Goal: Task Accomplishment & Management: Manage account settings

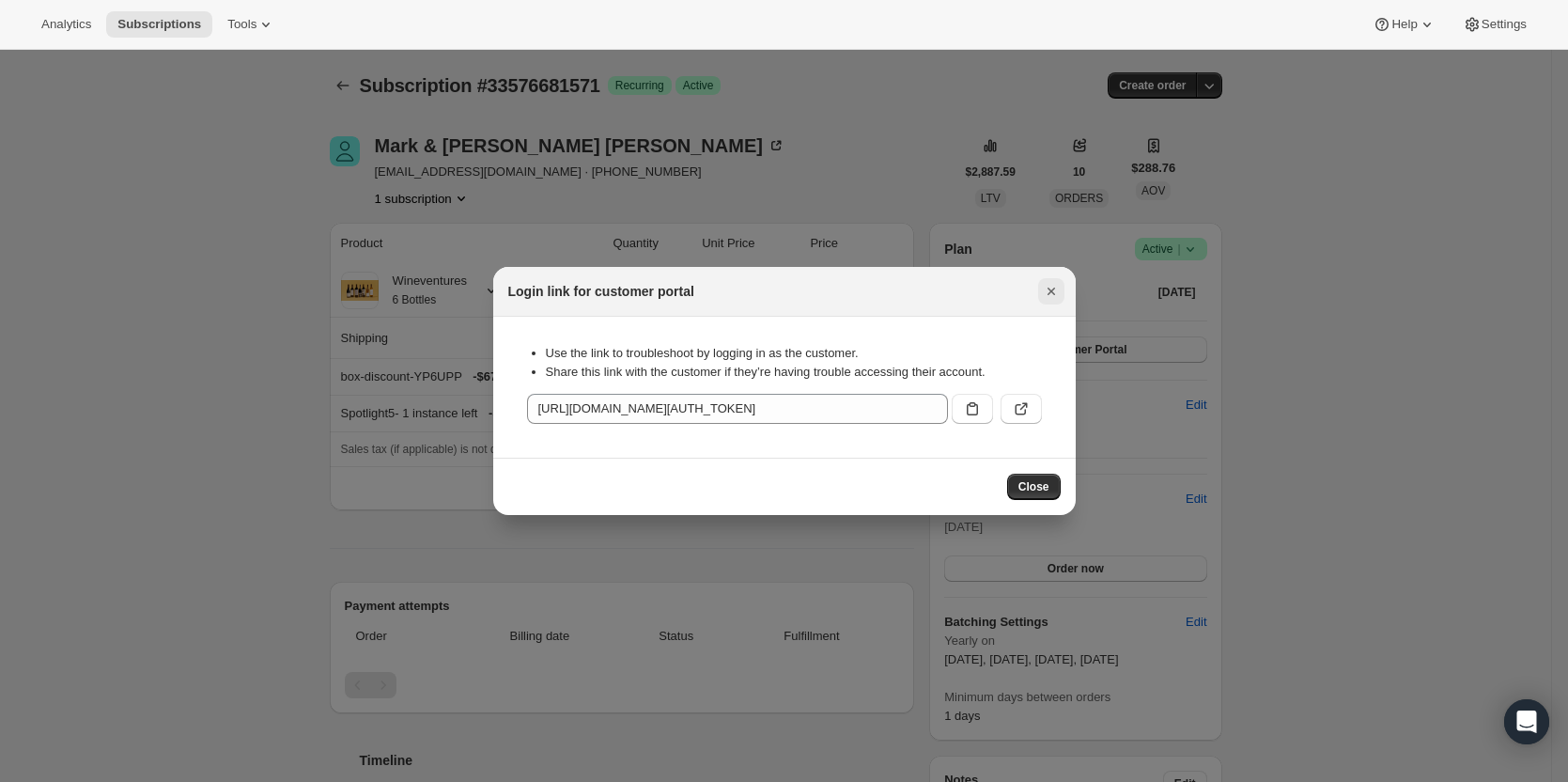
click at [1046, 286] on icon "Close" at bounding box center [1050, 290] width 18 height 18
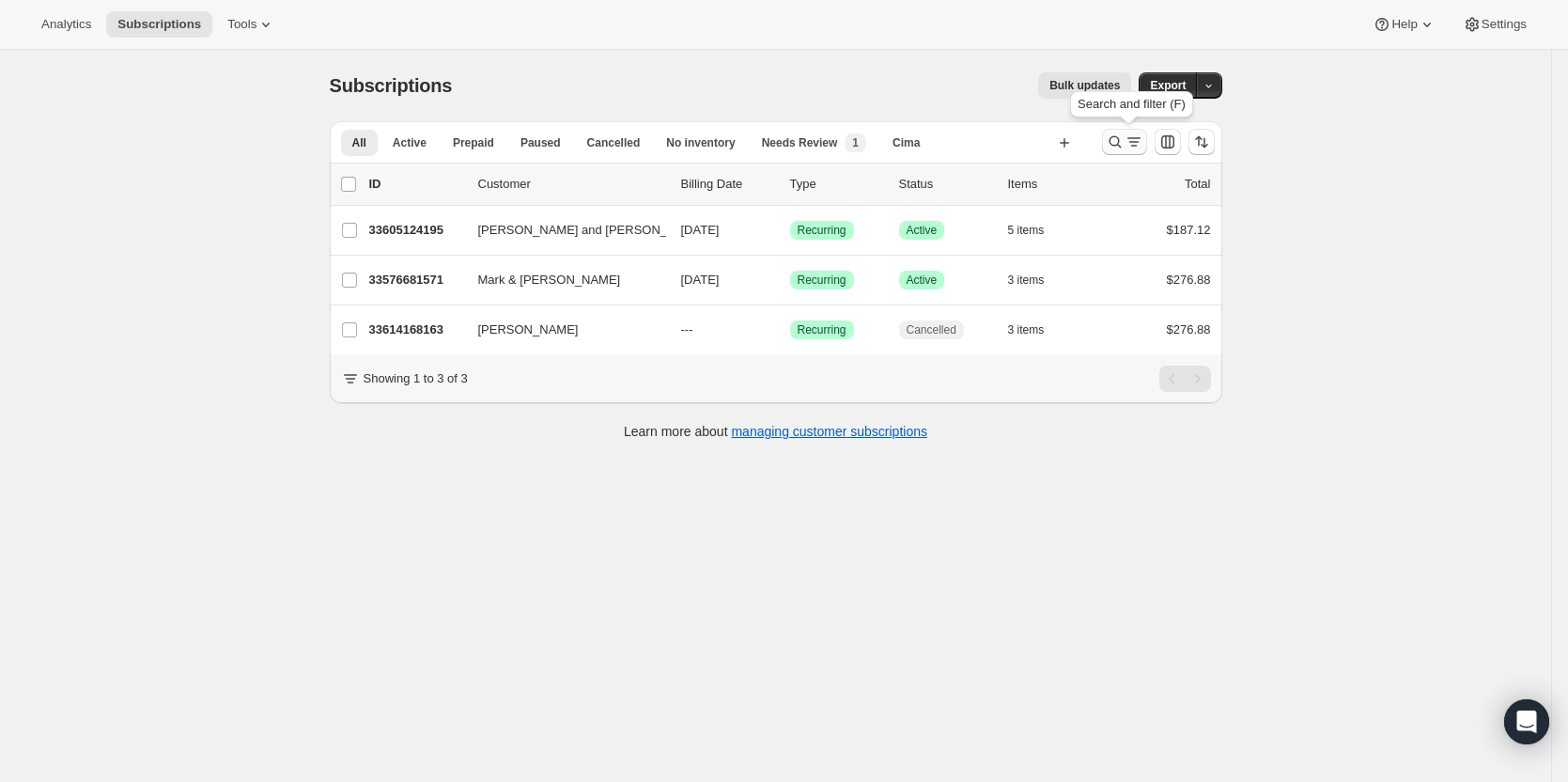
click at [1125, 142] on icon "Search and filter results" at bounding box center [1114, 141] width 18 height 18
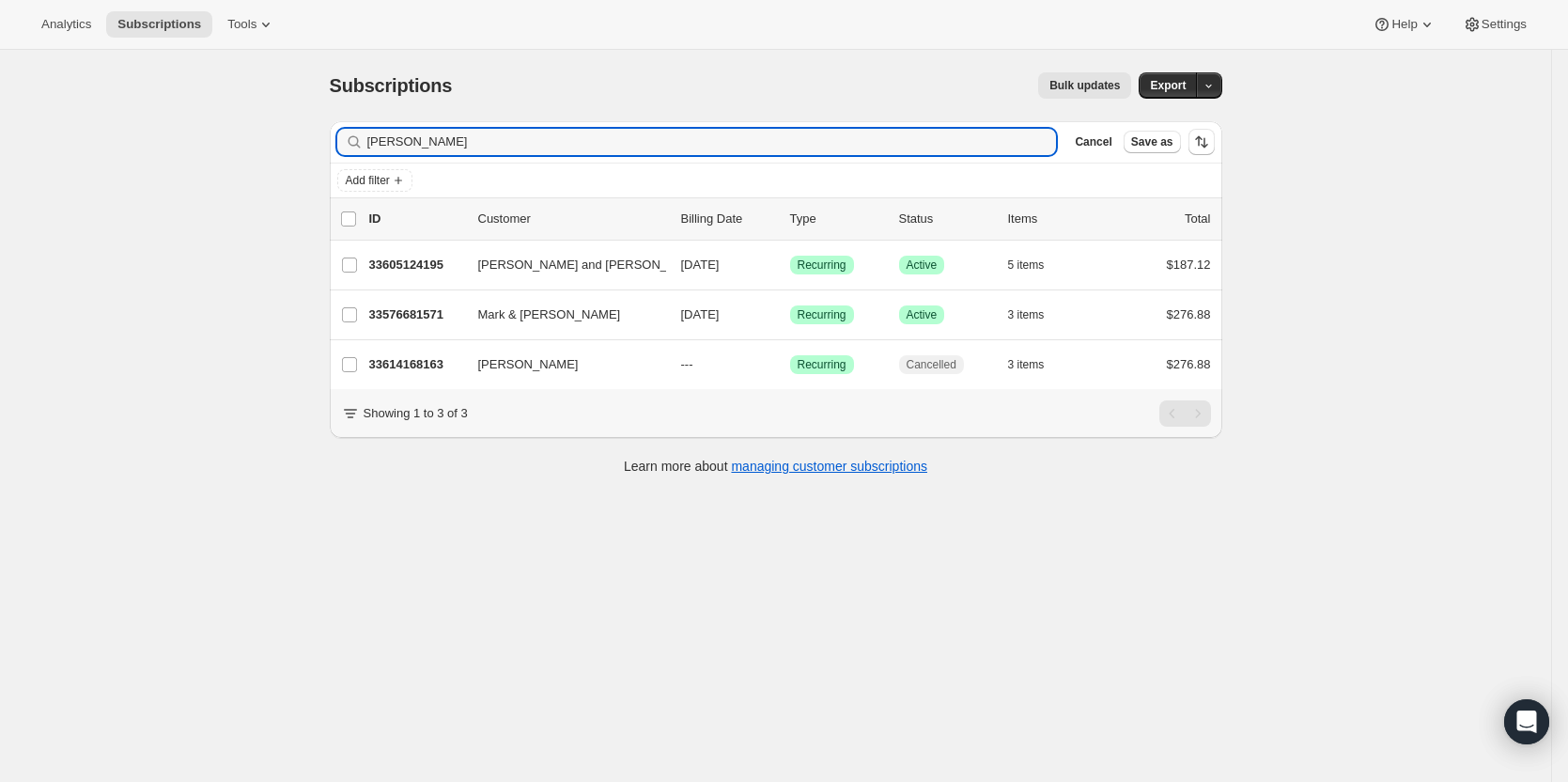
drag, startPoint x: 643, startPoint y: 147, endPoint x: 222, endPoint y: 158, distance: 421.1
click at [222, 158] on div "Subscriptions. This page is ready Subscriptions Bulk updates More actions Bulk …" at bounding box center [776, 440] width 1552 height 782
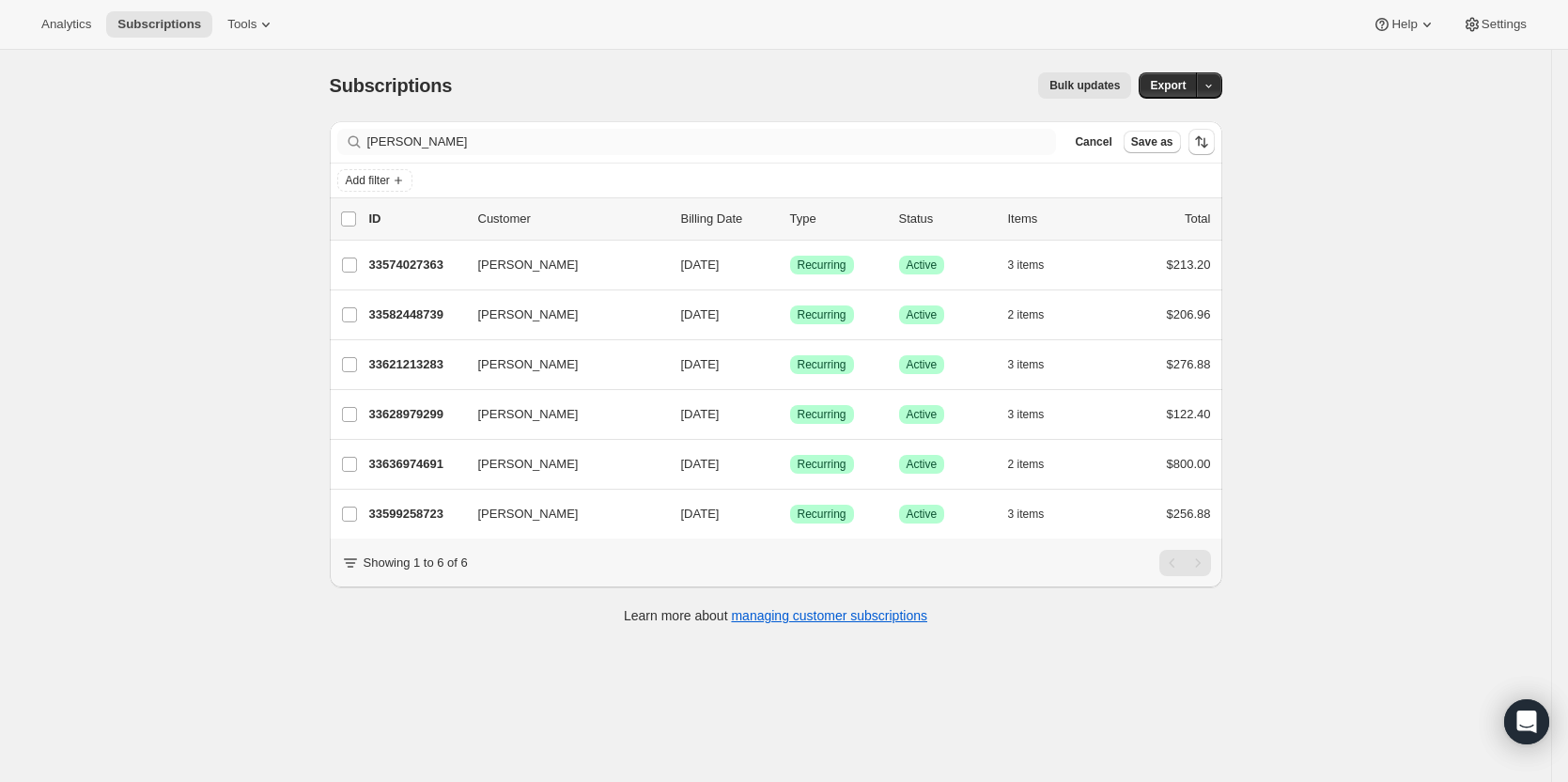
click at [482, 155] on div "Filter subscribers [PERSON_NAME] Cancel Save as" at bounding box center [776, 141] width 893 height 42
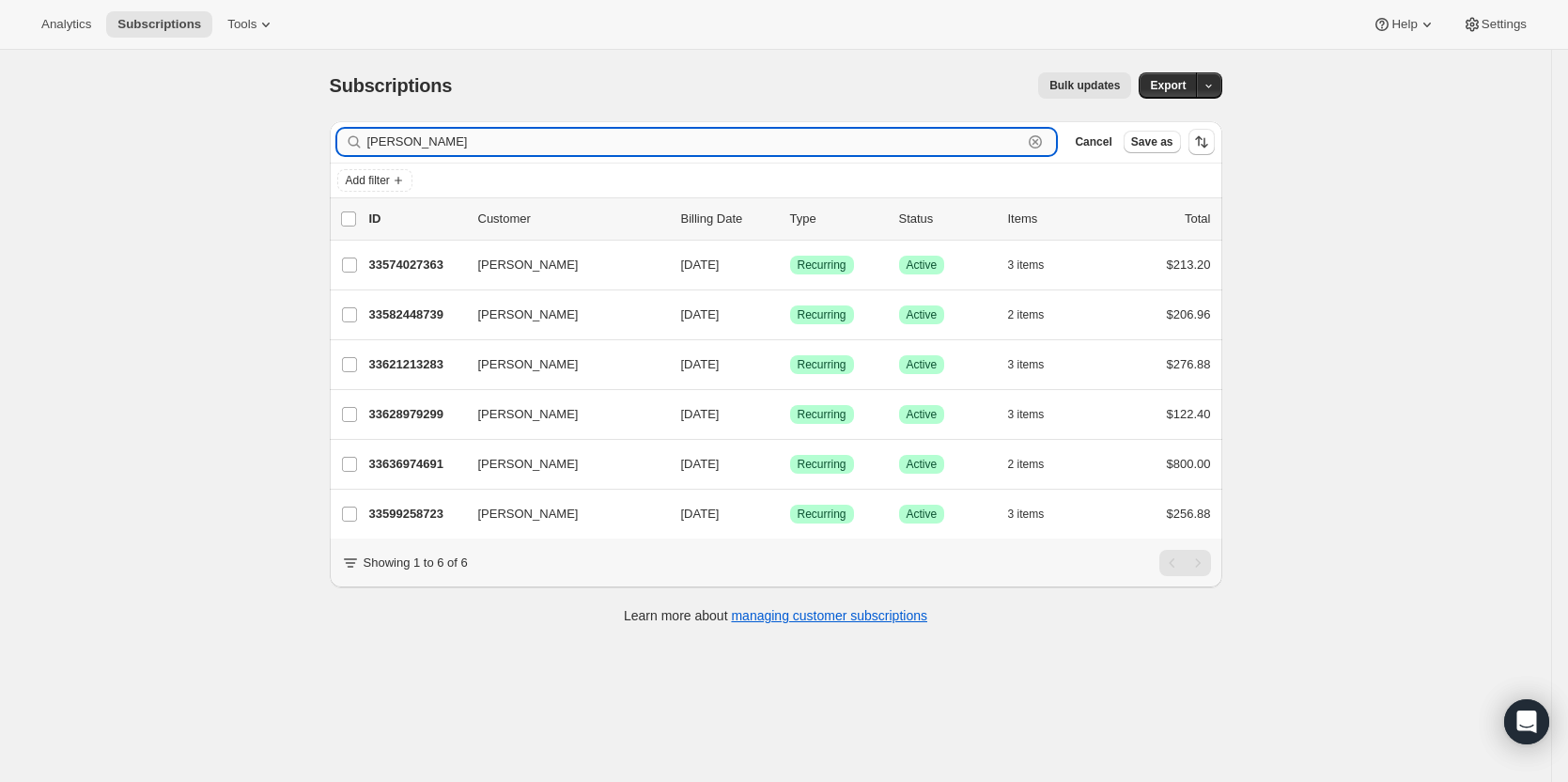
click at [468, 140] on input "[PERSON_NAME]" at bounding box center [695, 141] width 656 height 26
drag, startPoint x: 466, startPoint y: 141, endPoint x: 354, endPoint y: 155, distance: 112.9
click at [354, 155] on div "Filter subscribers [PERSON_NAME] Cancel Save as" at bounding box center [776, 141] width 893 height 42
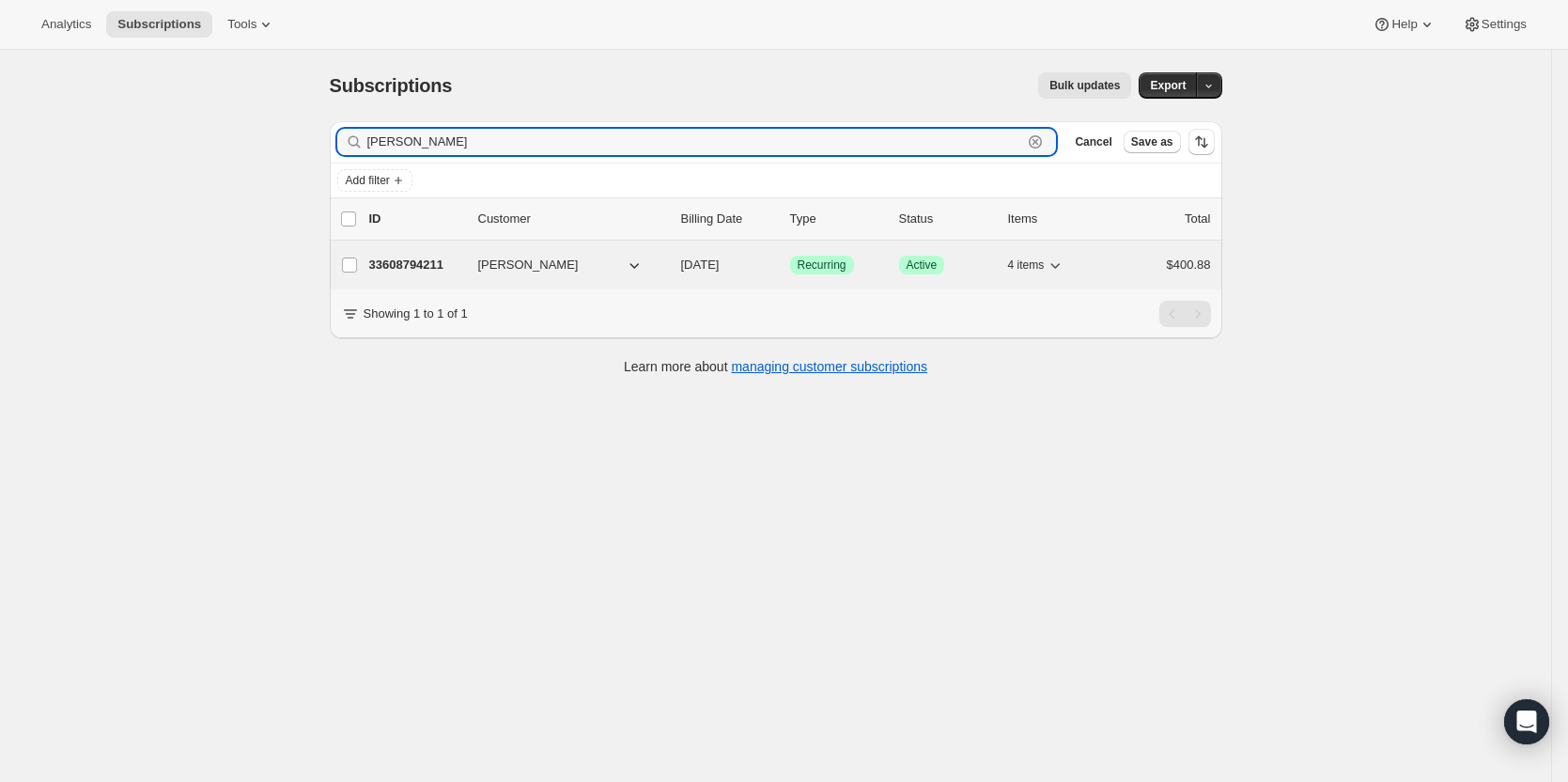
type input "[PERSON_NAME]"
click at [426, 265] on p "33608794211" at bounding box center [416, 264] width 94 height 18
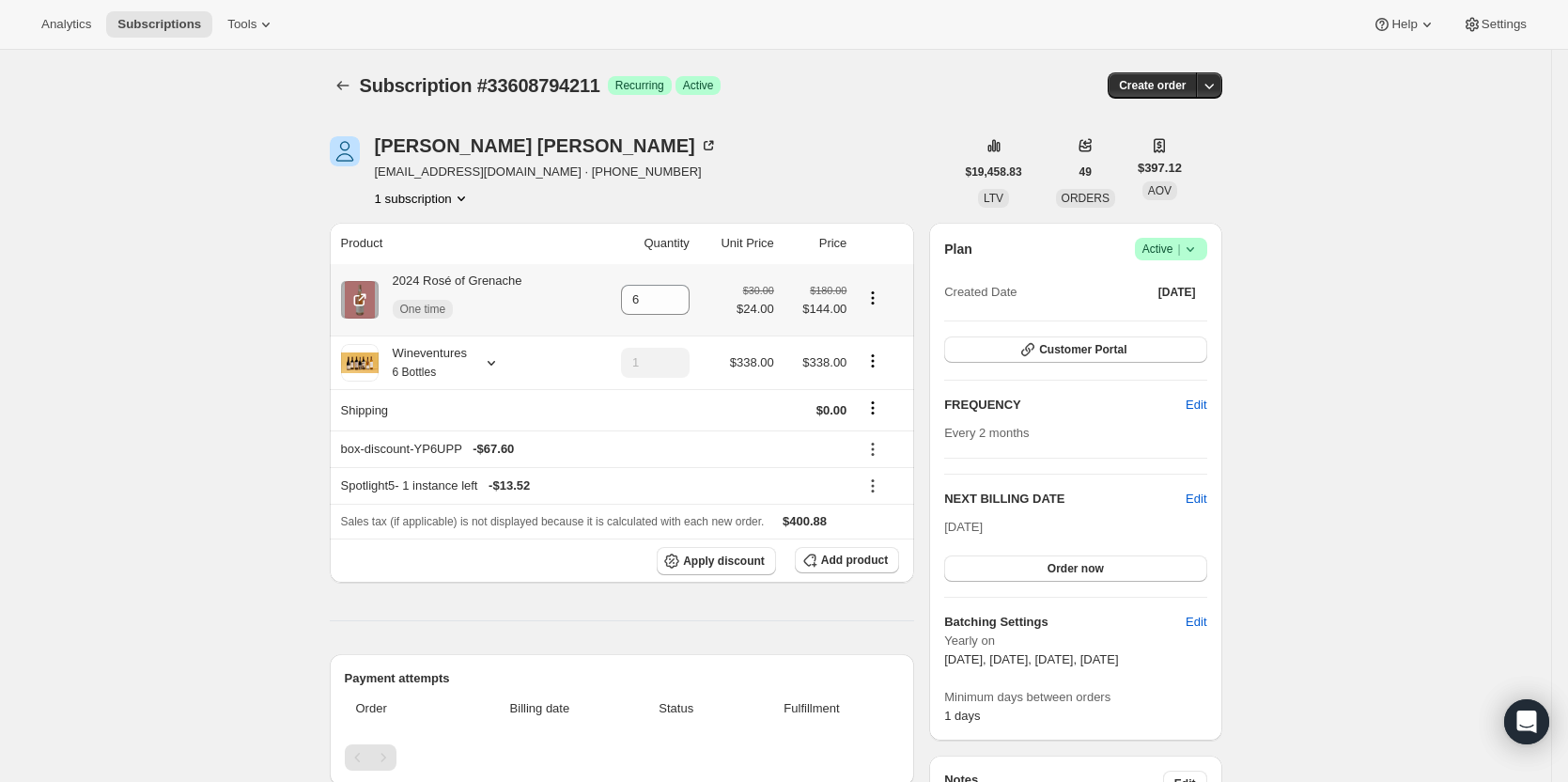
click at [870, 298] on icon "Product actions" at bounding box center [873, 297] width 18 height 18
click at [882, 323] on button "Remove" at bounding box center [877, 333] width 82 height 30
type input "0"
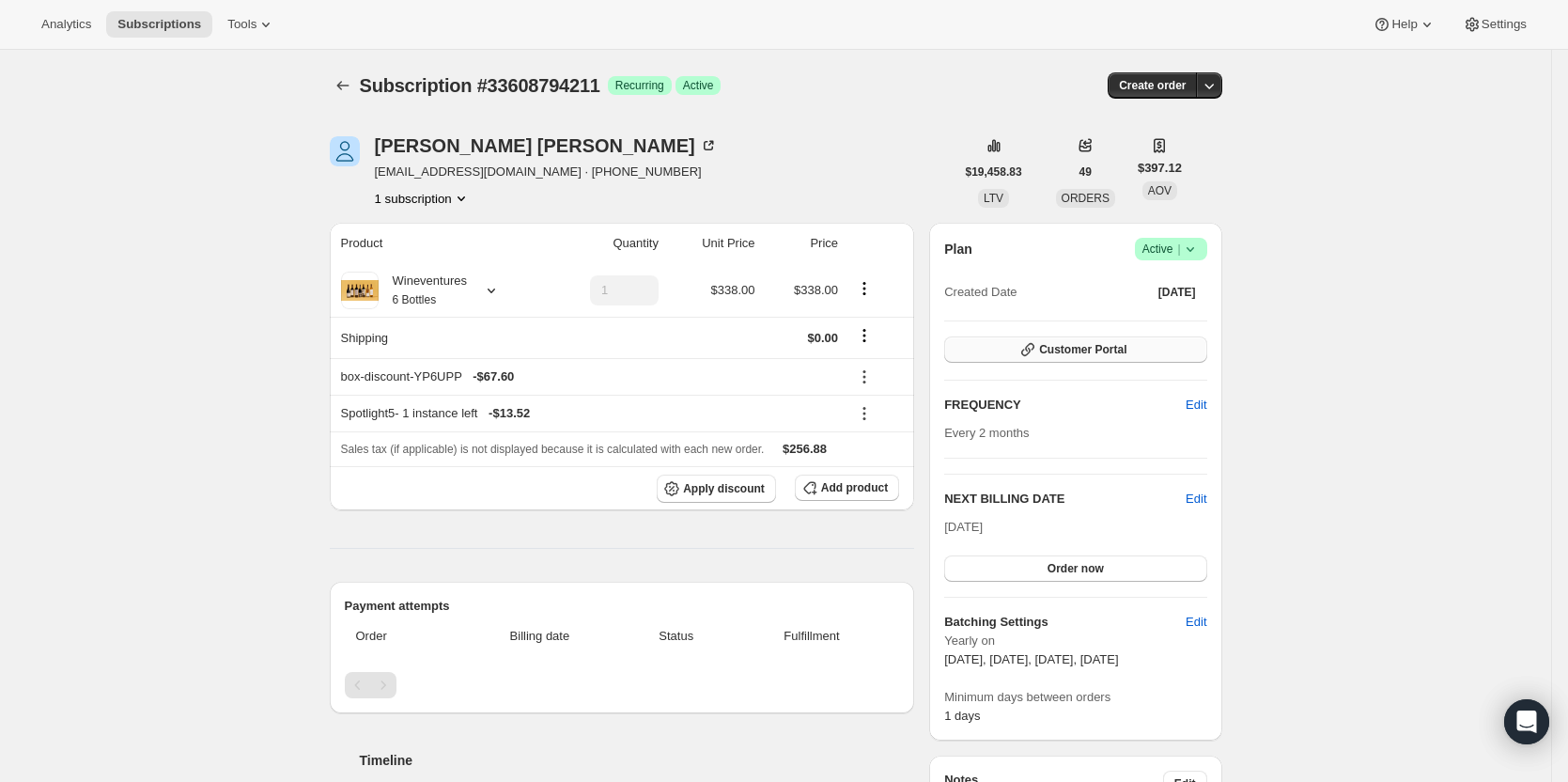
click at [1114, 350] on span "Customer Portal" at bounding box center [1082, 350] width 87 height 15
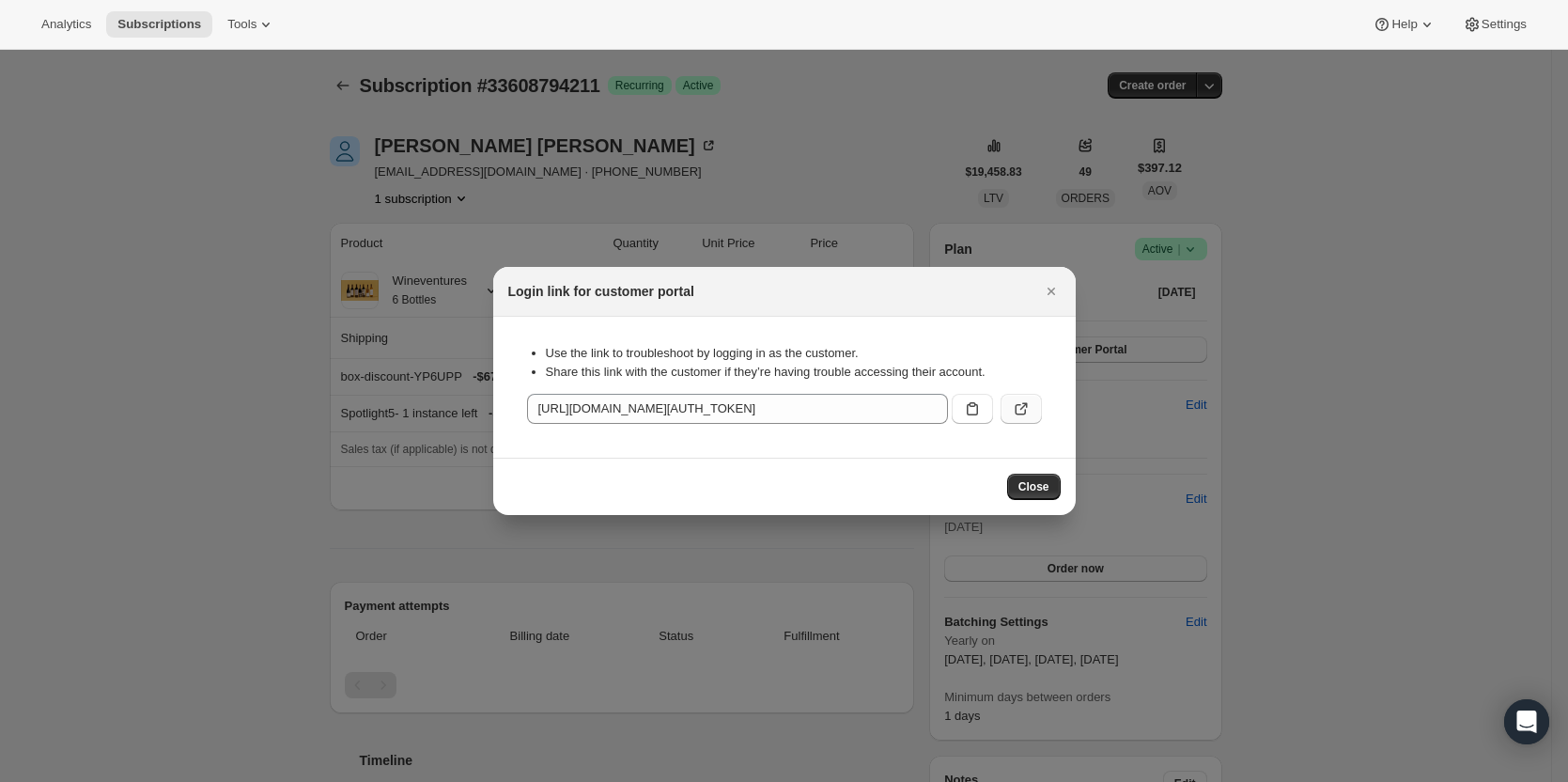
click at [1021, 408] on icon ":r1mg:" at bounding box center [1021, 408] width 18 height 18
click at [1047, 289] on icon "Close" at bounding box center [1050, 290] width 18 height 18
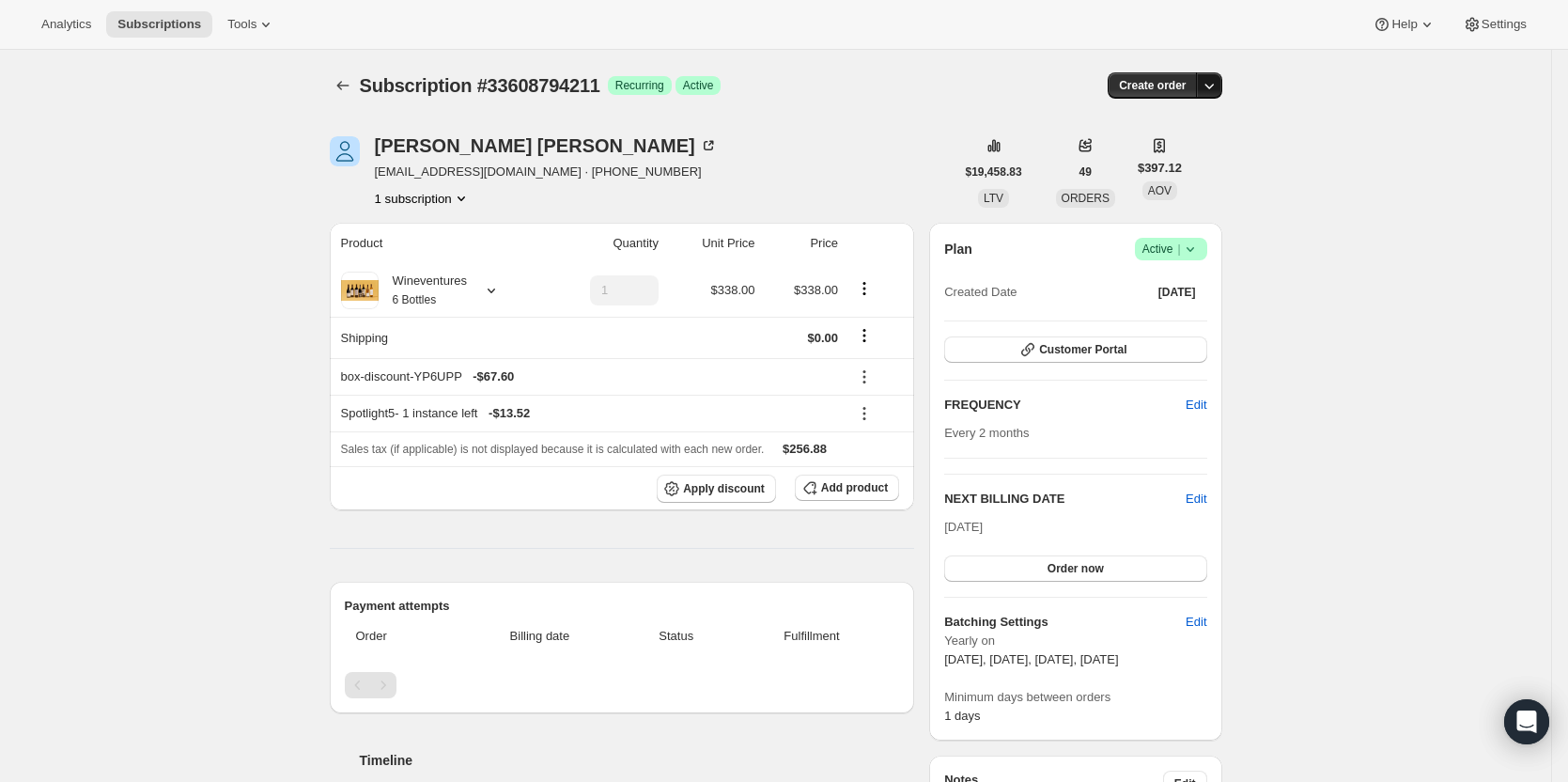
click at [1211, 86] on icon "button" at bounding box center [1208, 85] width 18 height 18
click at [1165, 152] on span "Create custom one-time order" at bounding box center [1135, 156] width 163 height 15
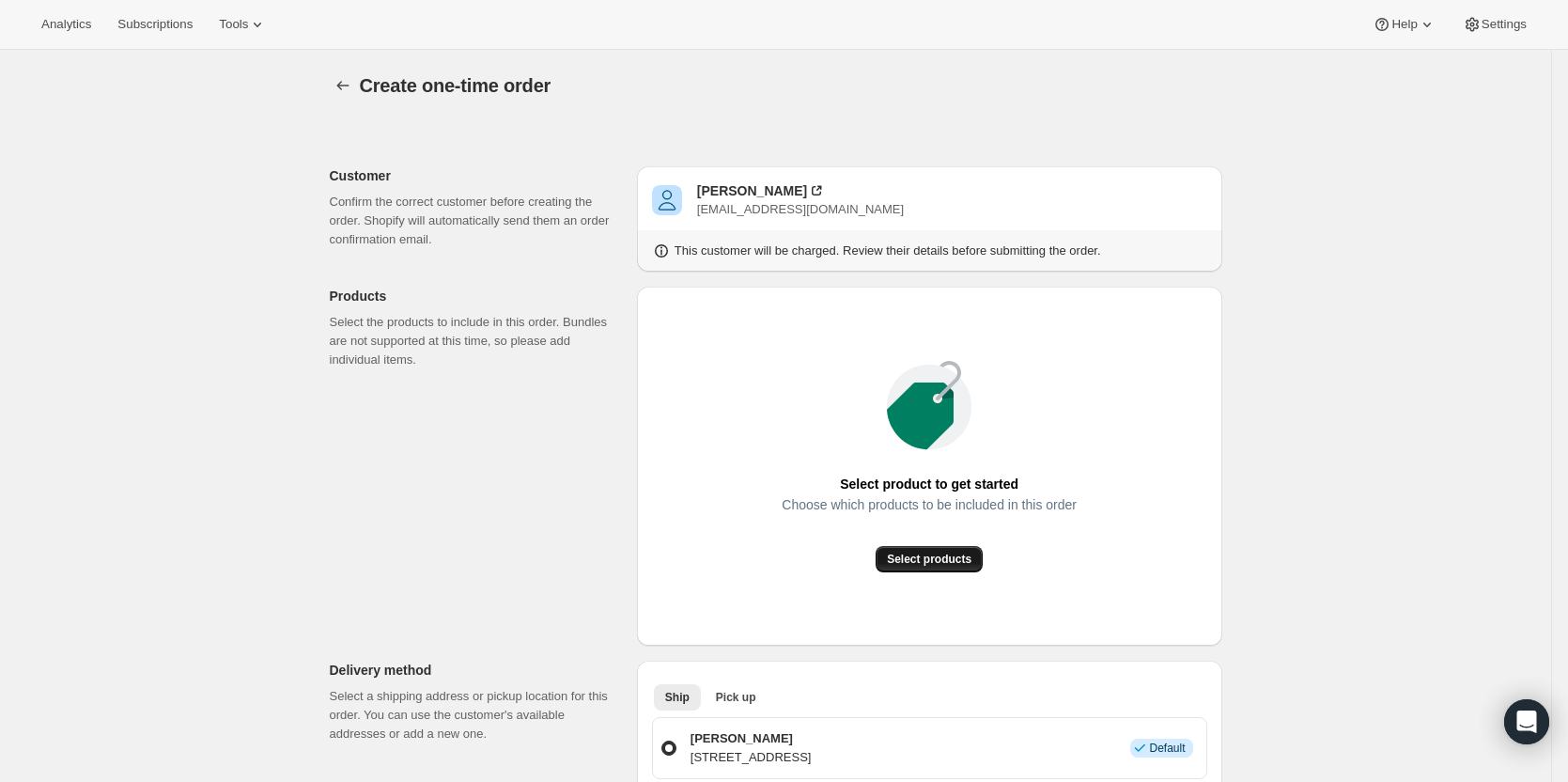
click at [959, 559] on span "Select products" at bounding box center [929, 559] width 84 height 15
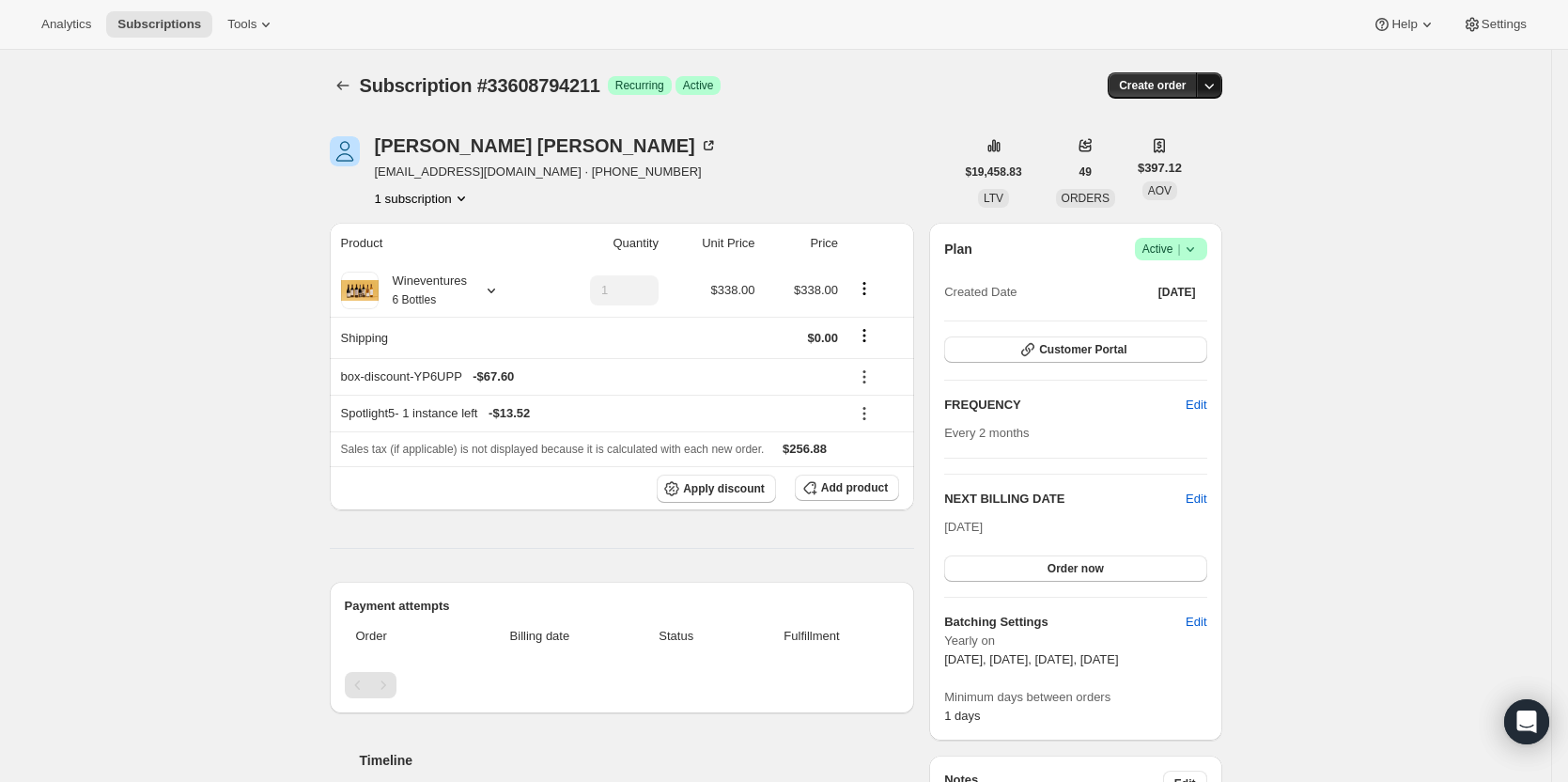
click at [1211, 82] on icon "button" at bounding box center [1208, 85] width 18 height 18
click at [1204, 149] on span "Create custom one-time order" at bounding box center [1135, 156] width 163 height 15
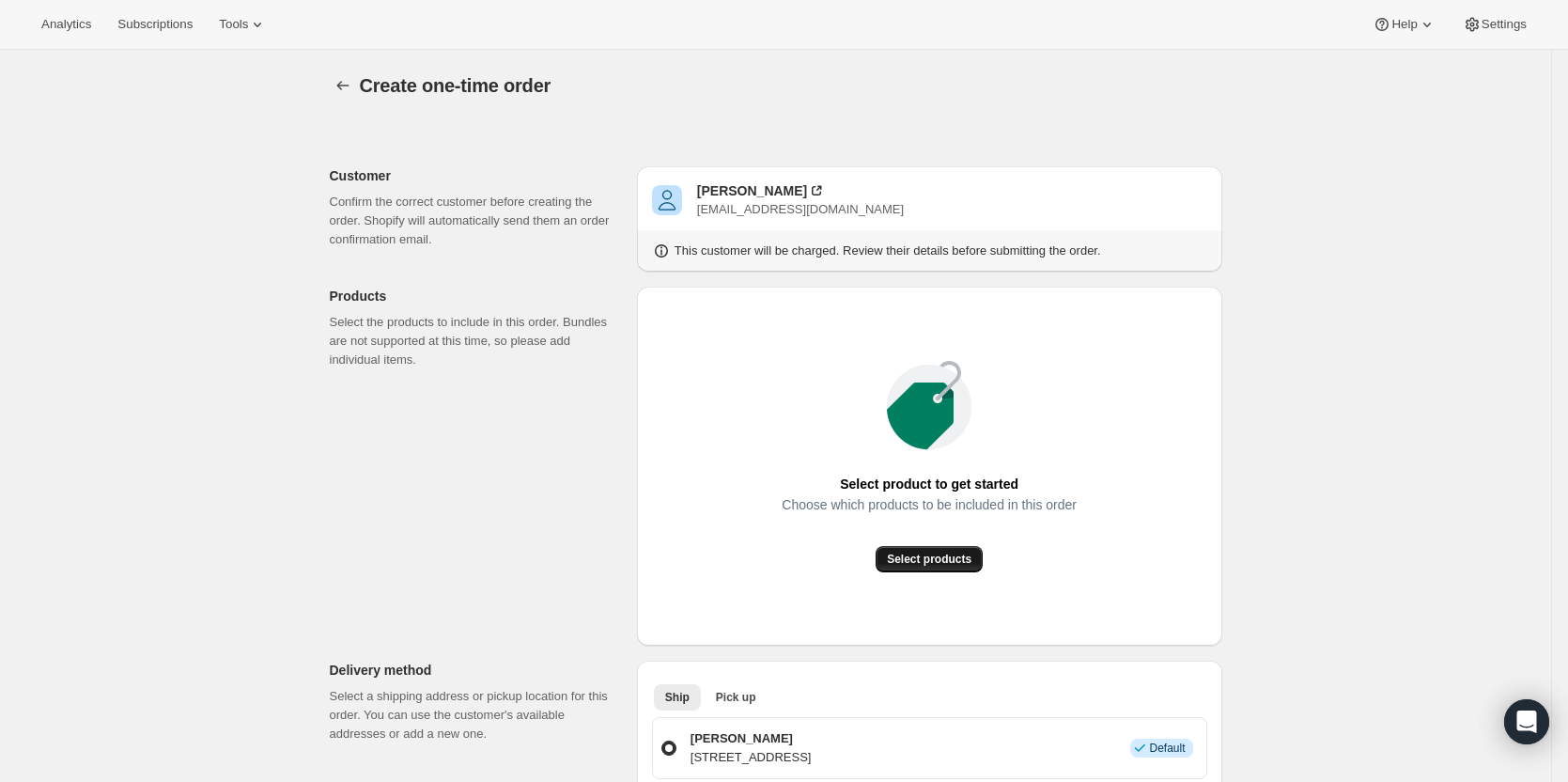
click at [963, 565] on span "Select products" at bounding box center [929, 559] width 84 height 15
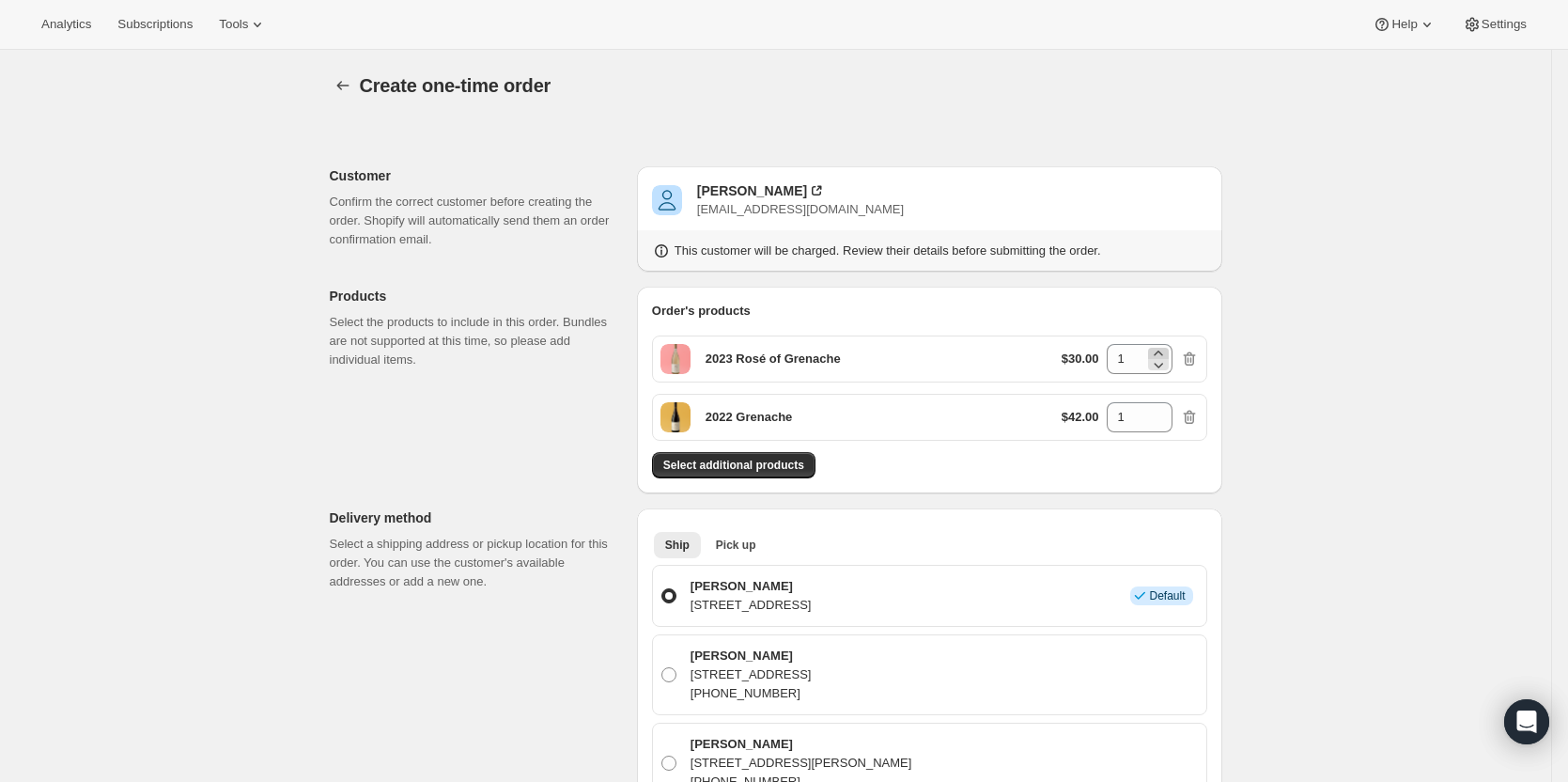
click at [1154, 352] on div "1" at bounding box center [1139, 359] width 66 height 30
click at [1160, 352] on icon at bounding box center [1158, 353] width 18 height 18
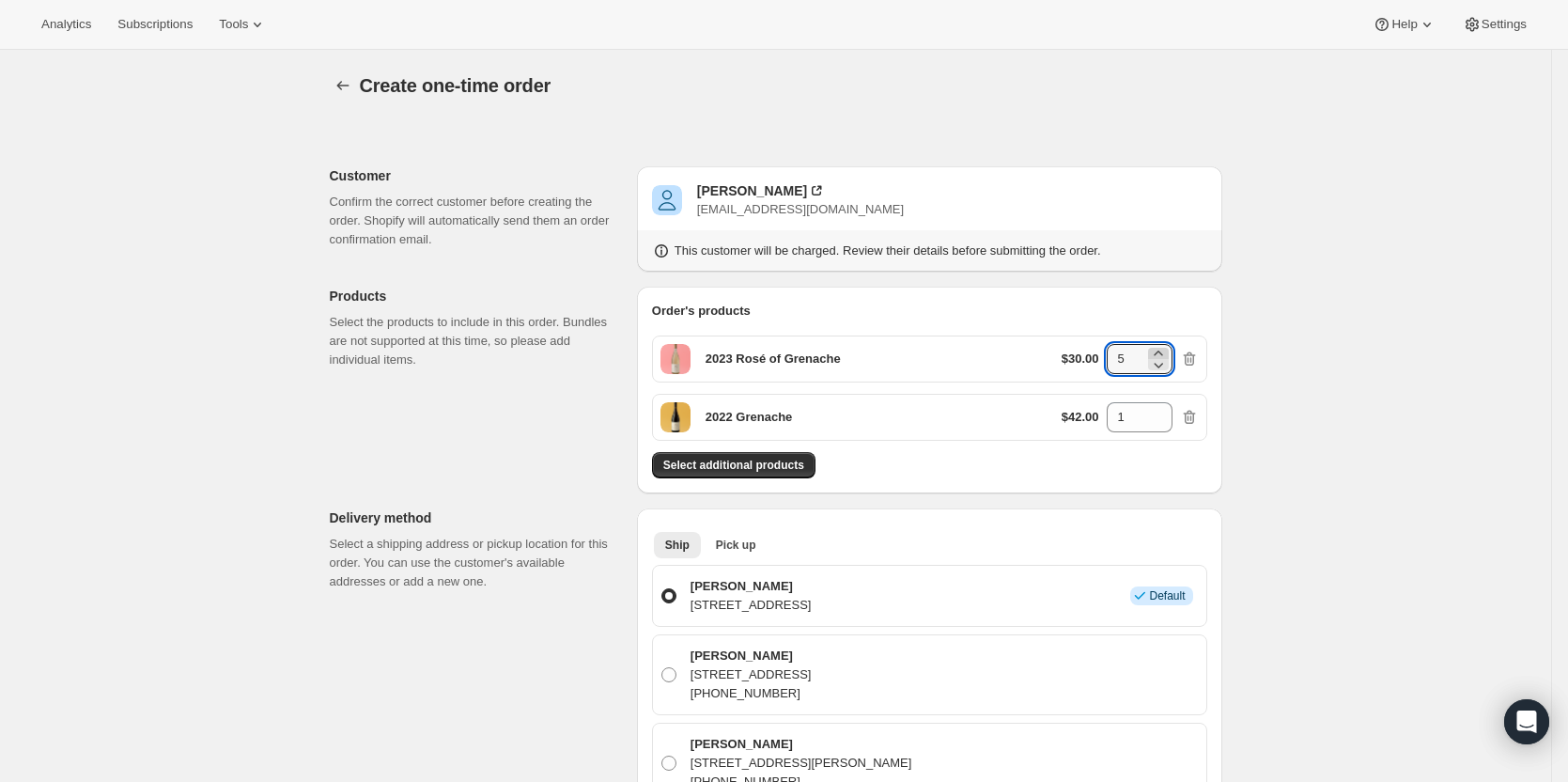
click at [1160, 352] on icon at bounding box center [1158, 353] width 18 height 18
type input "6"
click at [1143, 409] on input "1" at bounding box center [1125, 417] width 38 height 30
type input "12"
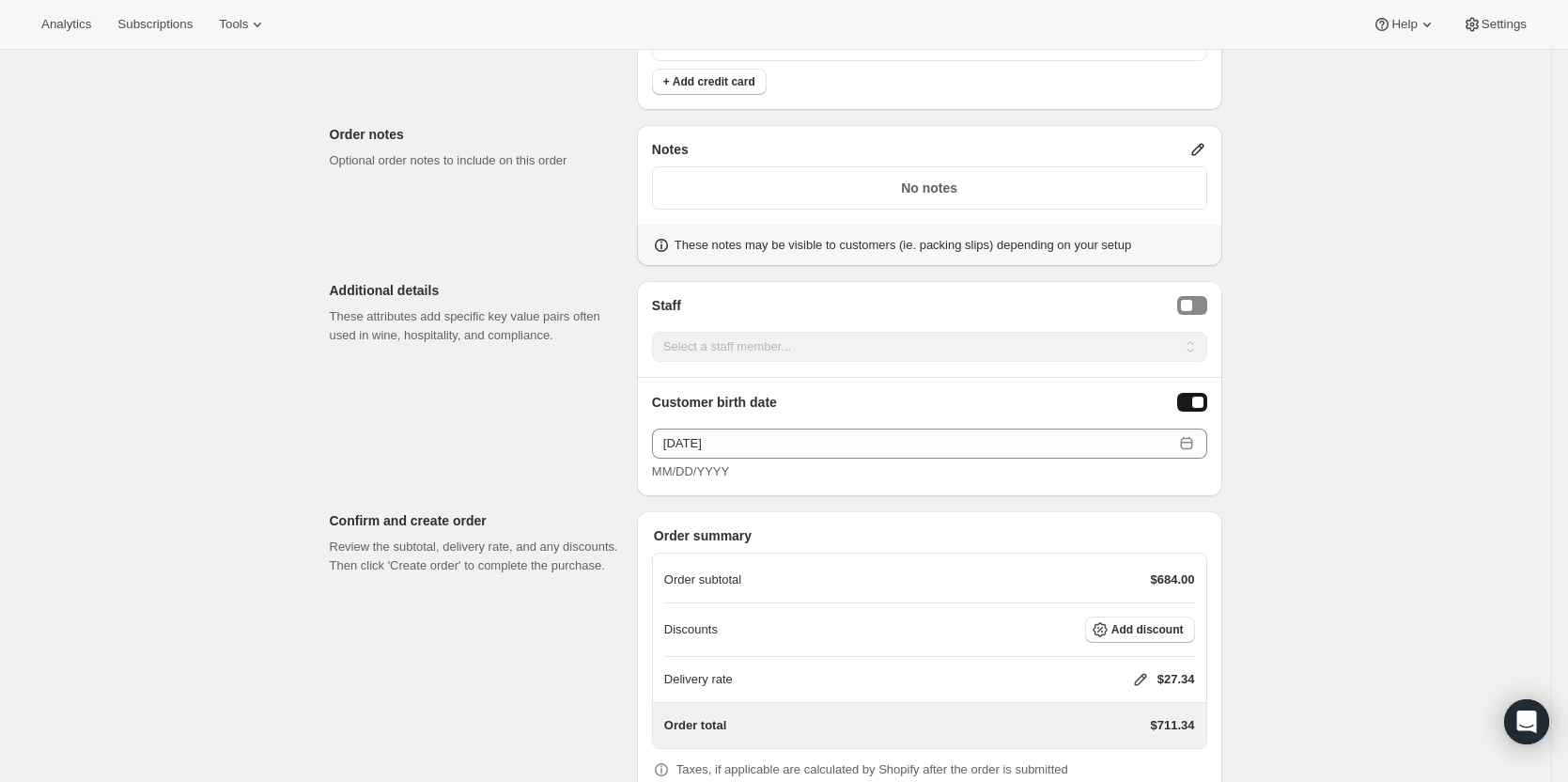
scroll to position [1226, 0]
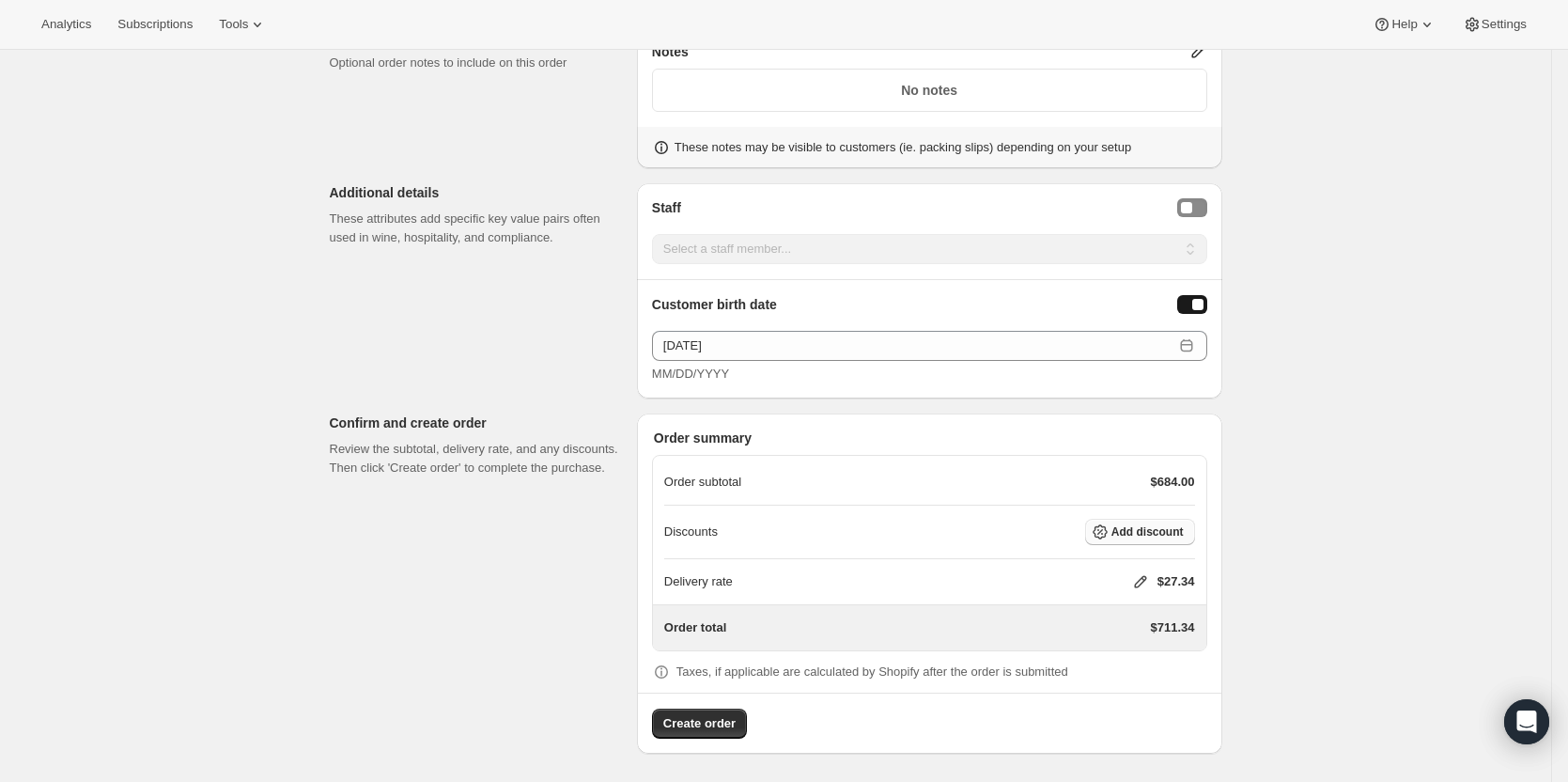
click at [1171, 532] on span "Add discount" at bounding box center [1147, 532] width 73 height 15
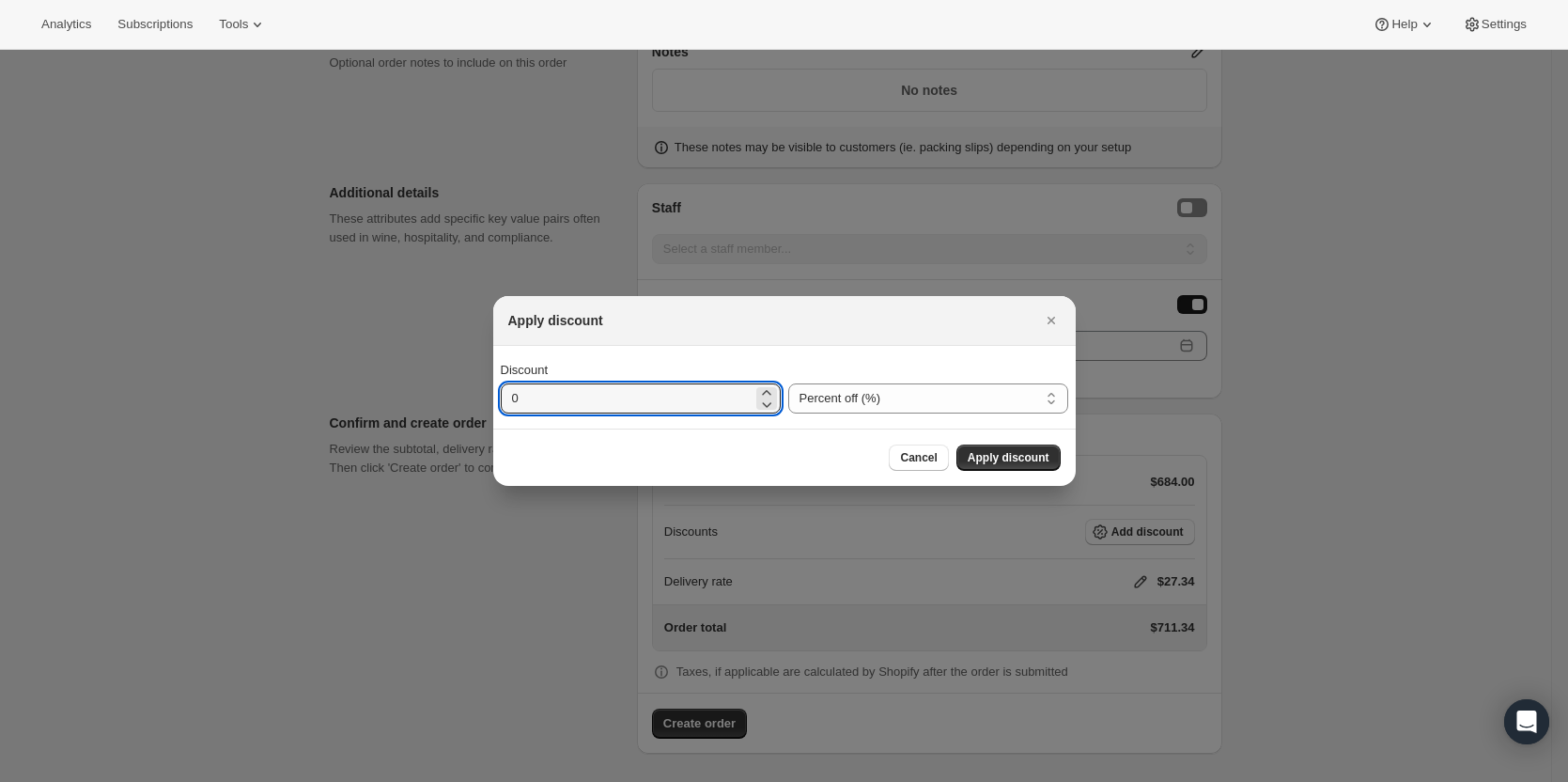
drag, startPoint x: 622, startPoint y: 395, endPoint x: 434, endPoint y: 402, distance: 188.1
click at [434, 781] on div "Apply discount Discount 0 Percent off (%) Amount off ($) Percent off (%) Cancel…" at bounding box center [784, 784] width 1568 height 0
type input "20"
click at [981, 457] on span "Apply discount" at bounding box center [1009, 458] width 82 height 15
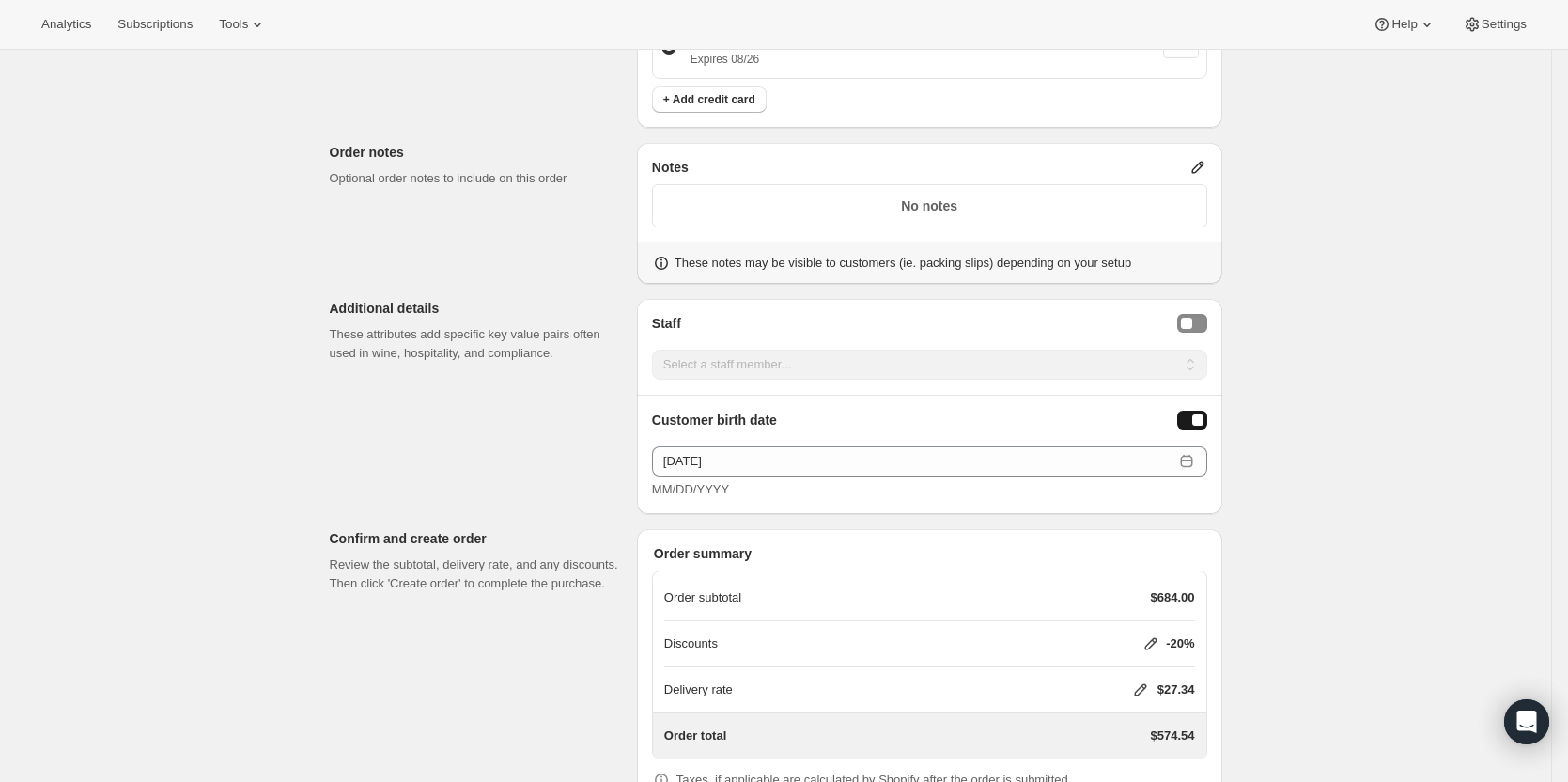
scroll to position [1218, 0]
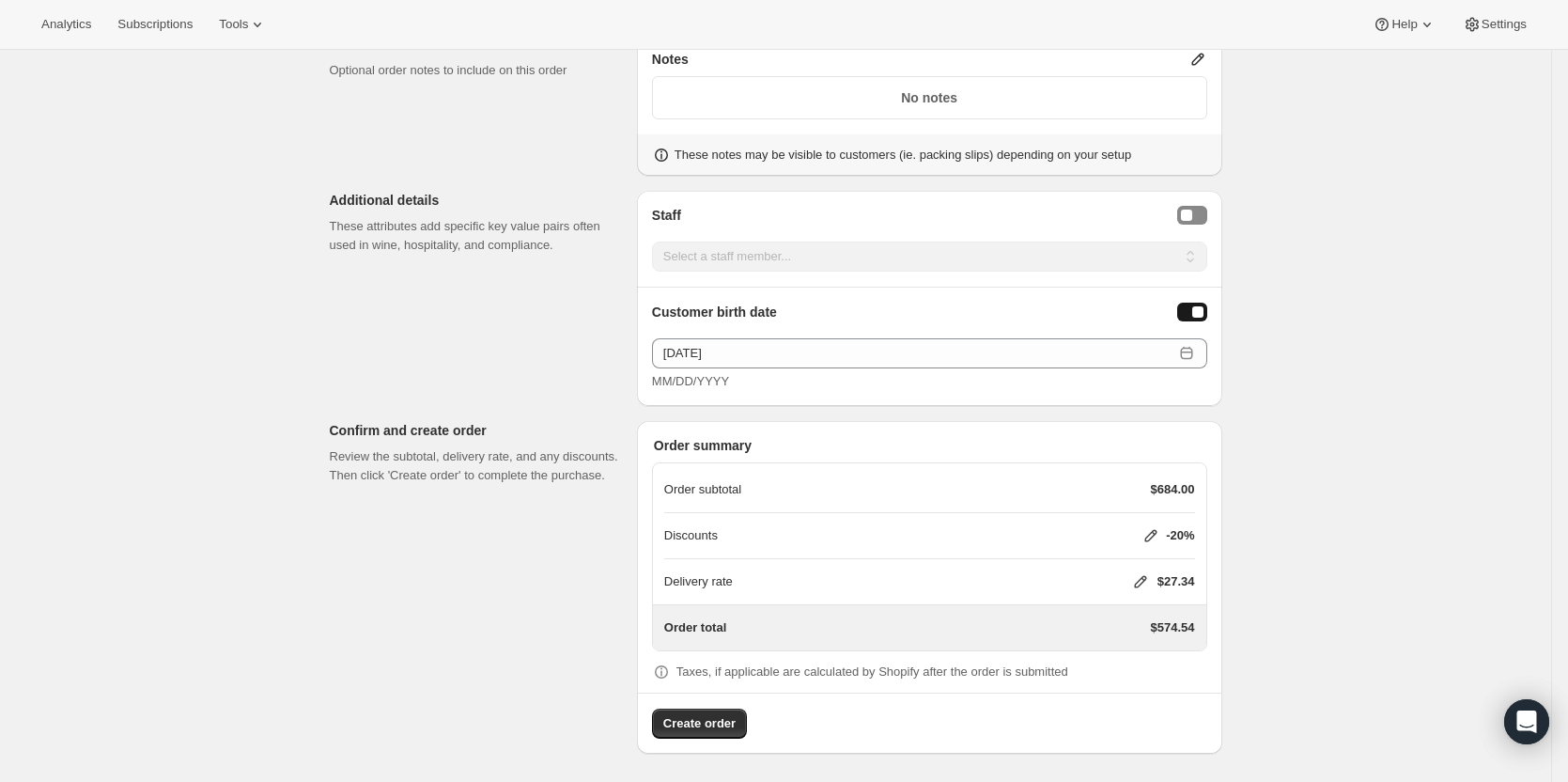
click at [672, 726] on span "Create order" at bounding box center [699, 723] width 73 height 18
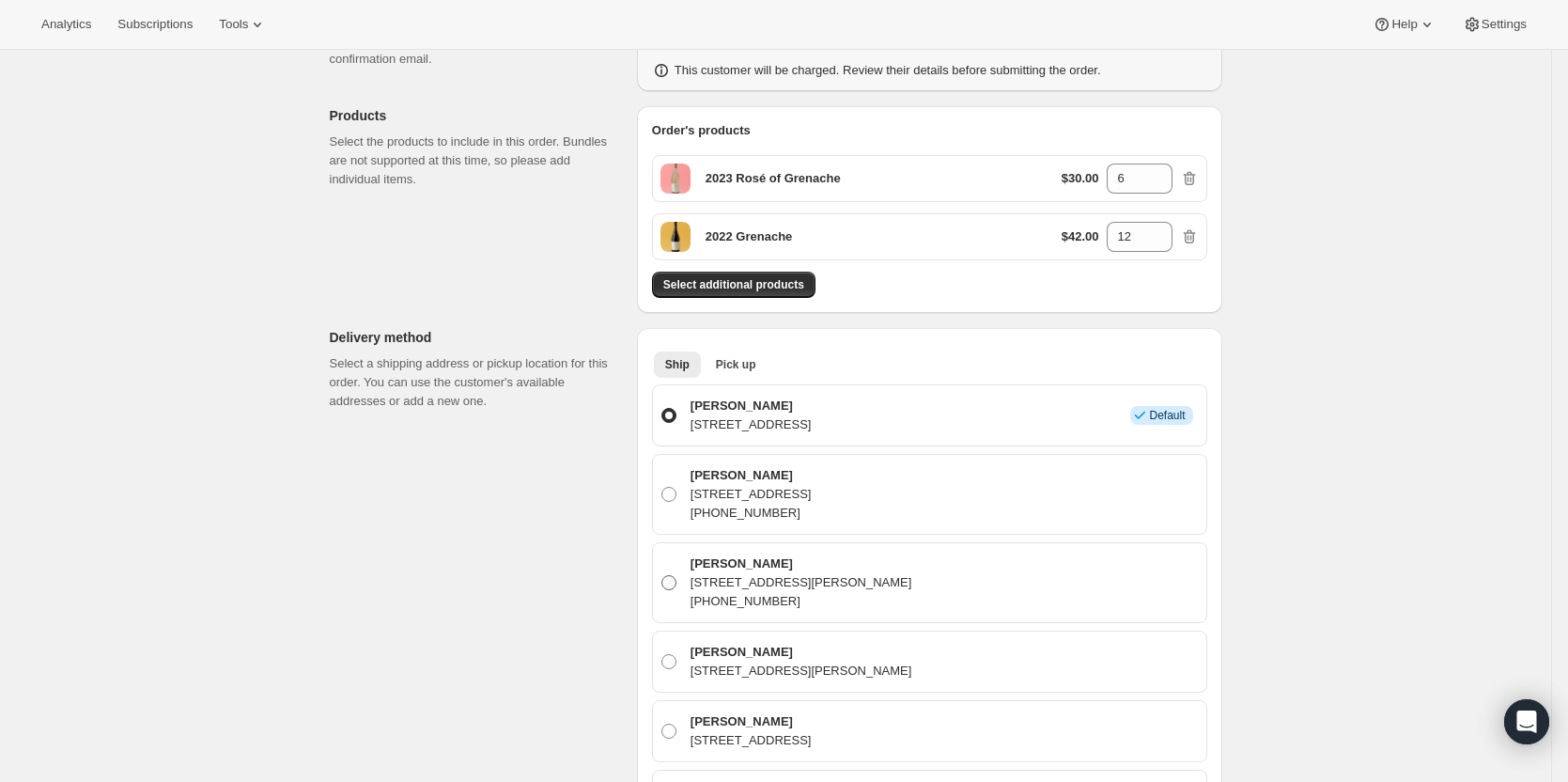
scroll to position [282, 0]
click at [812, 425] on p "[STREET_ADDRESS]" at bounding box center [751, 424] width 121 height 18
click at [663, 409] on input "[PERSON_NAME] [STREET_ADDRESS] Info Default" at bounding box center [662, 408] width 1 height 1
click at [812, 498] on p "[STREET_ADDRESS]" at bounding box center [751, 494] width 121 height 18
click at [663, 488] on input "[PERSON_NAME] [STREET_ADDRESS] [PHONE_NUMBER]" at bounding box center [662, 487] width 1 height 1
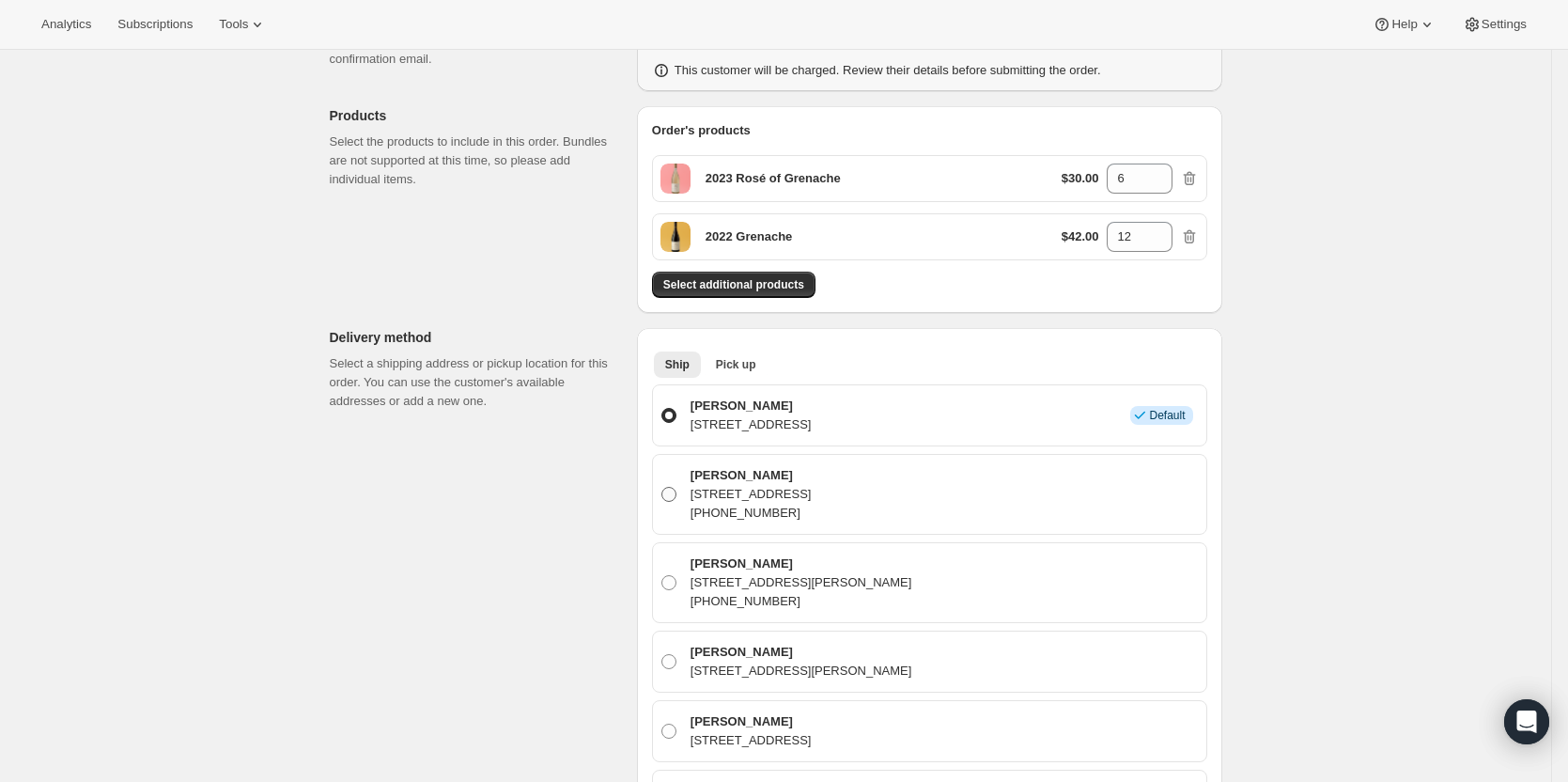
radio input "true"
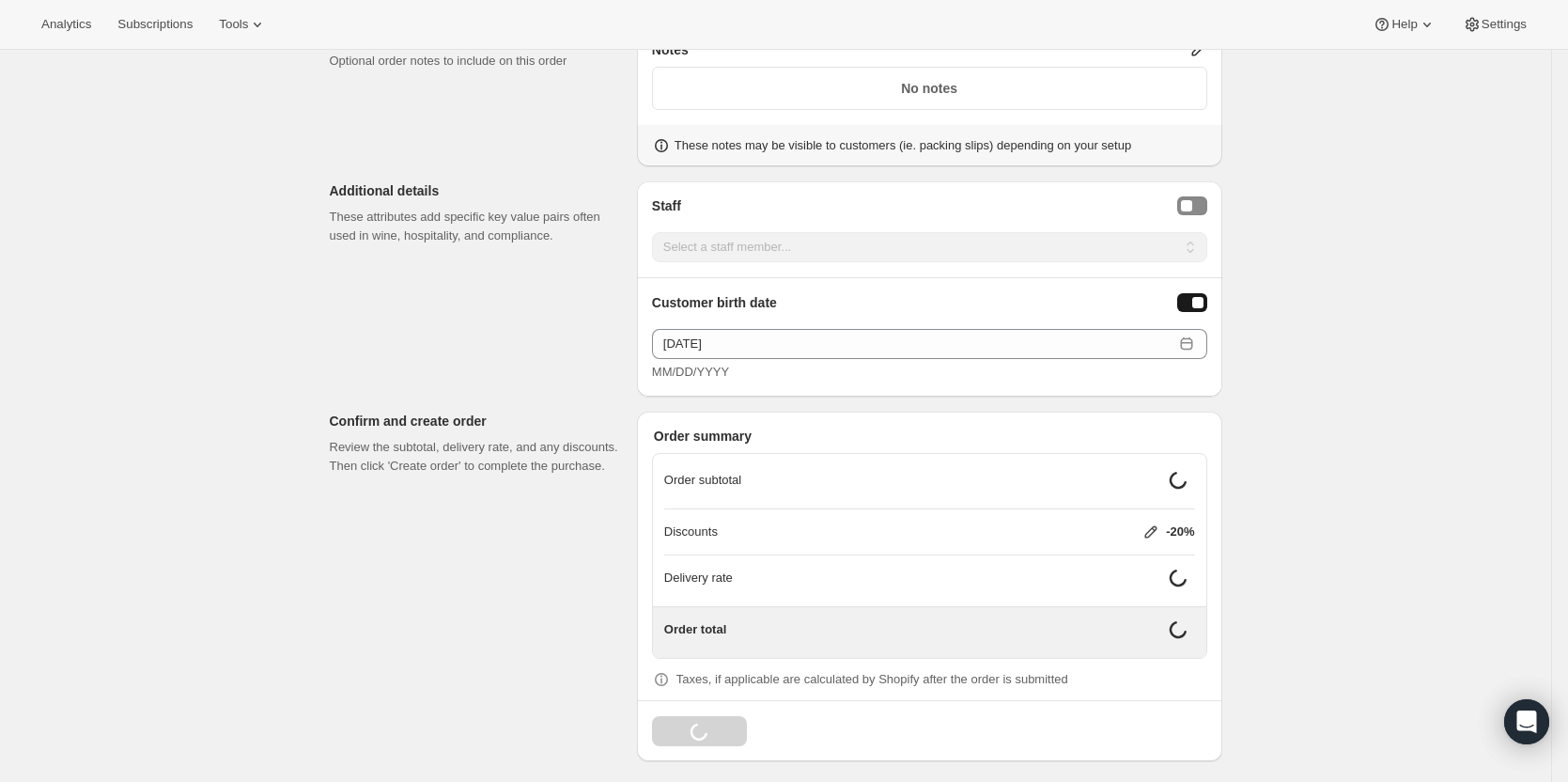
scroll to position [1232, 0]
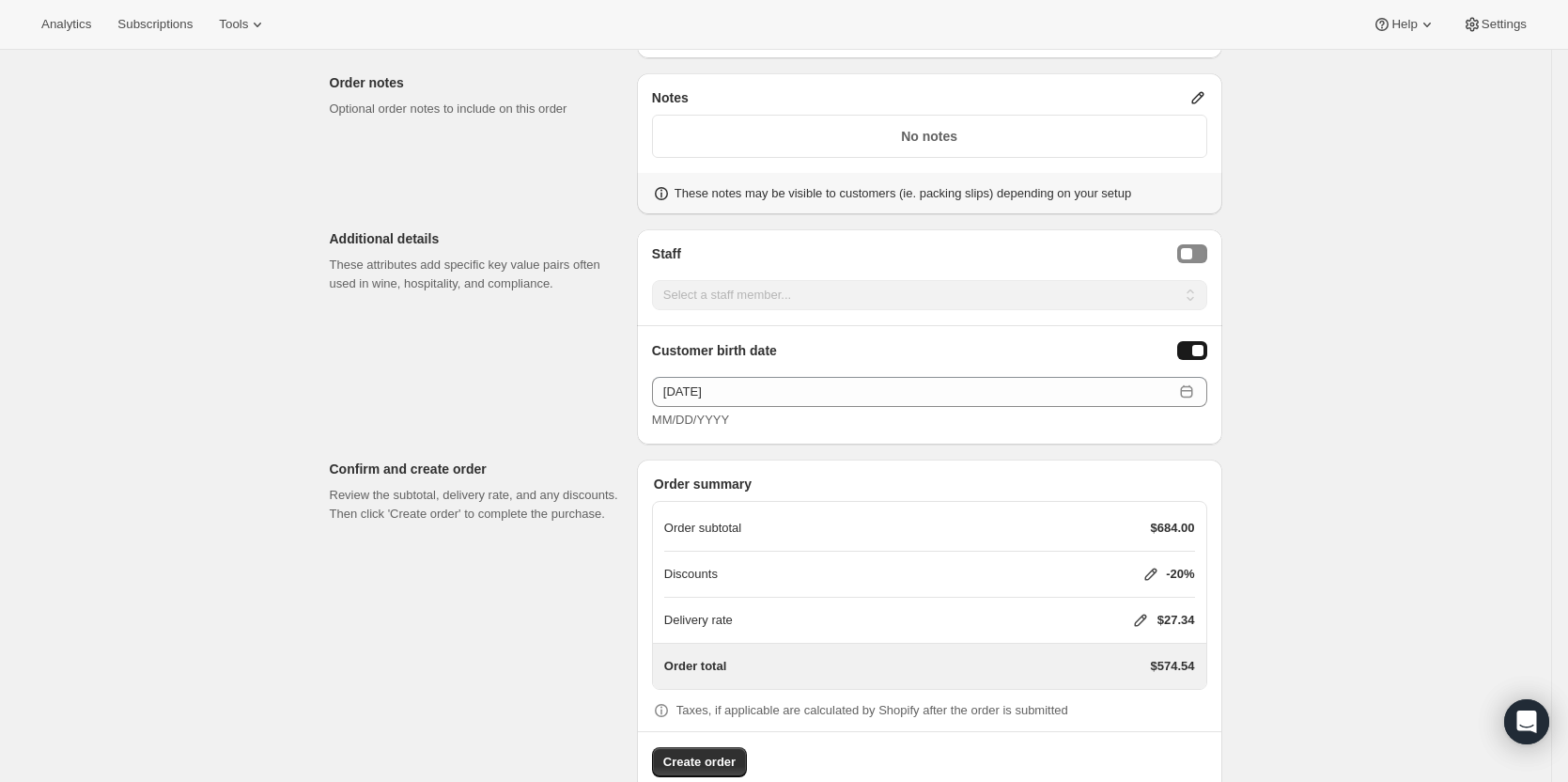
scroll to position [1218, 0]
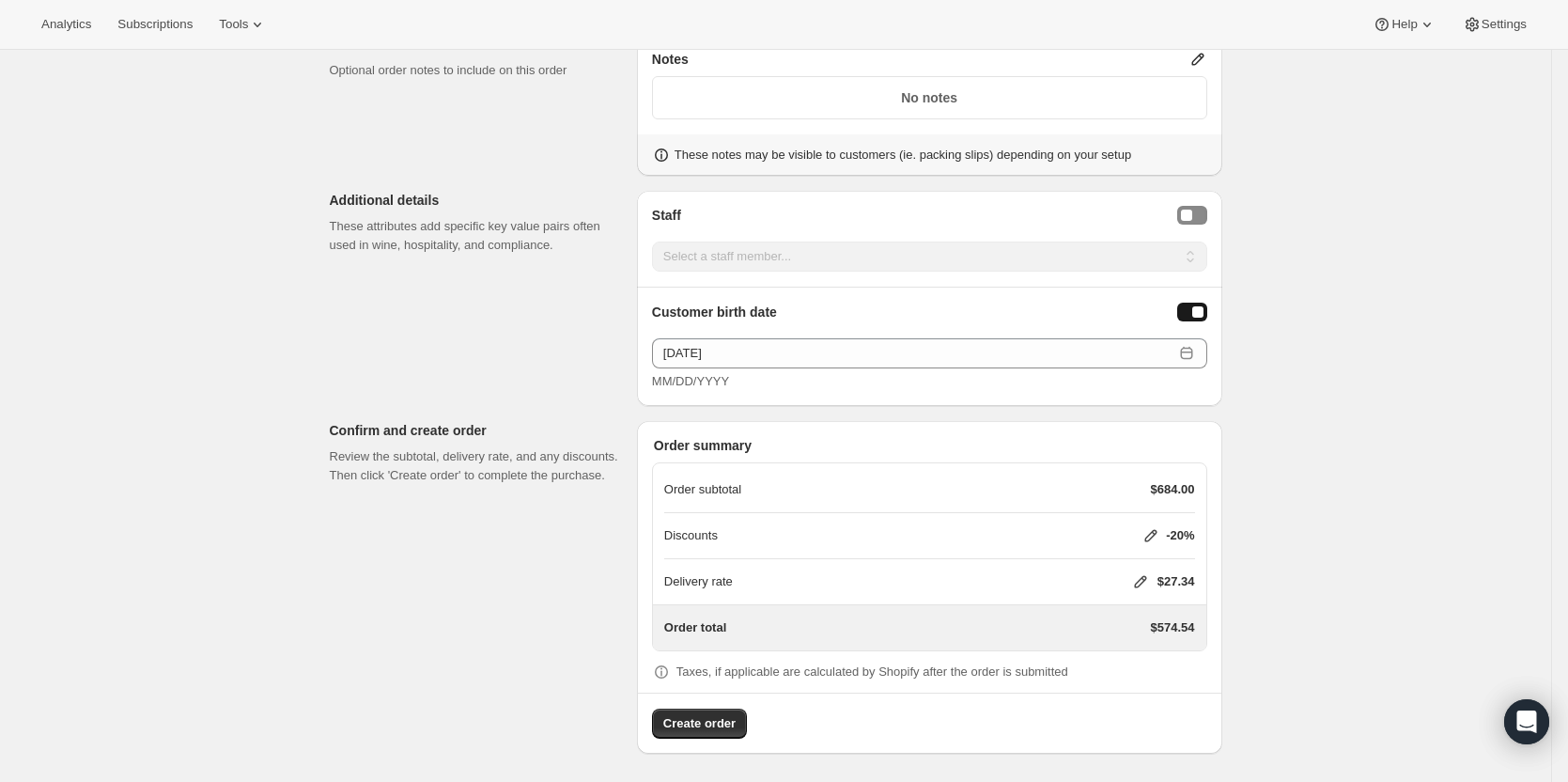
click at [701, 721] on span "Create order" at bounding box center [699, 723] width 73 height 18
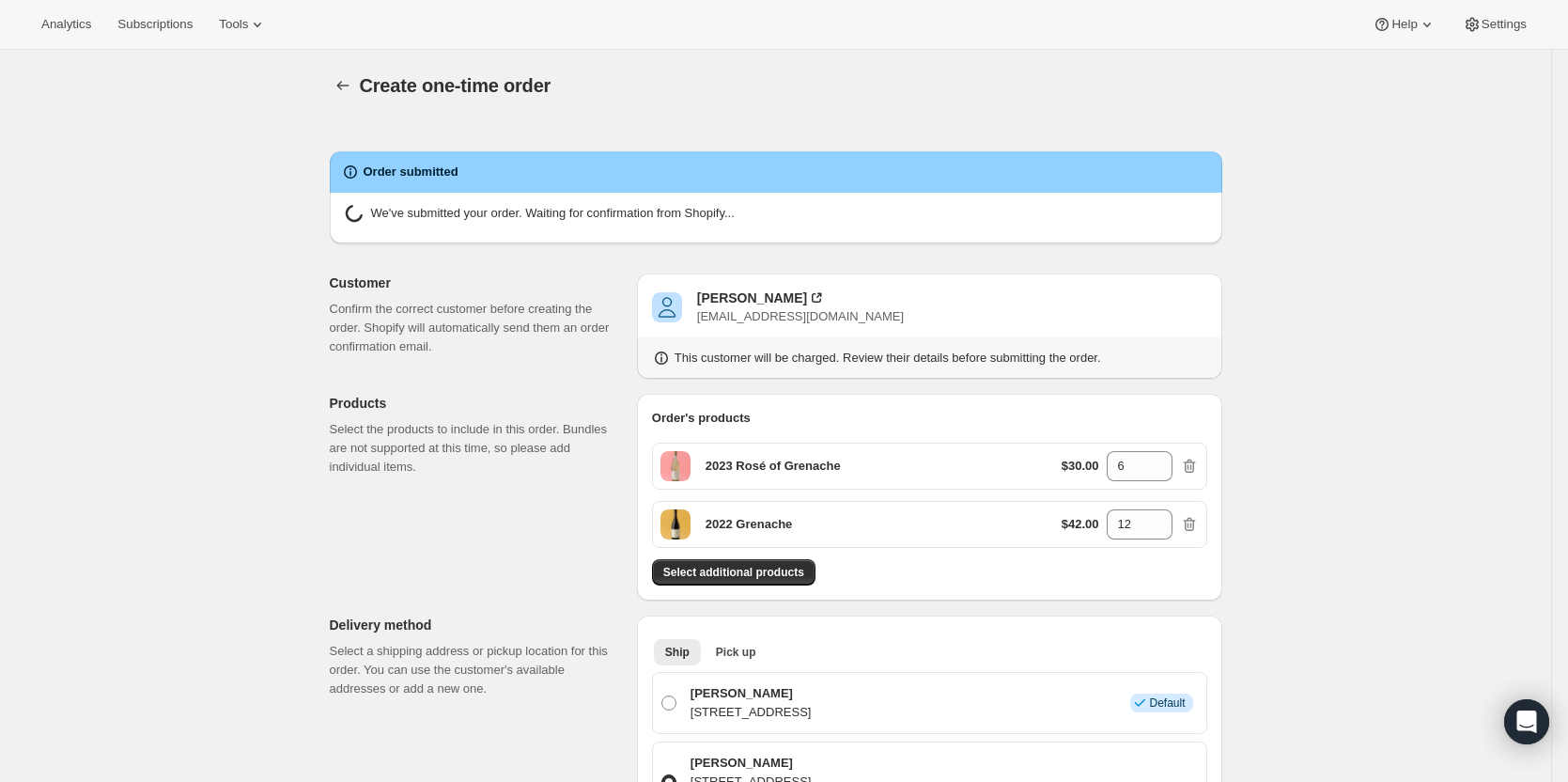
radio input "true"
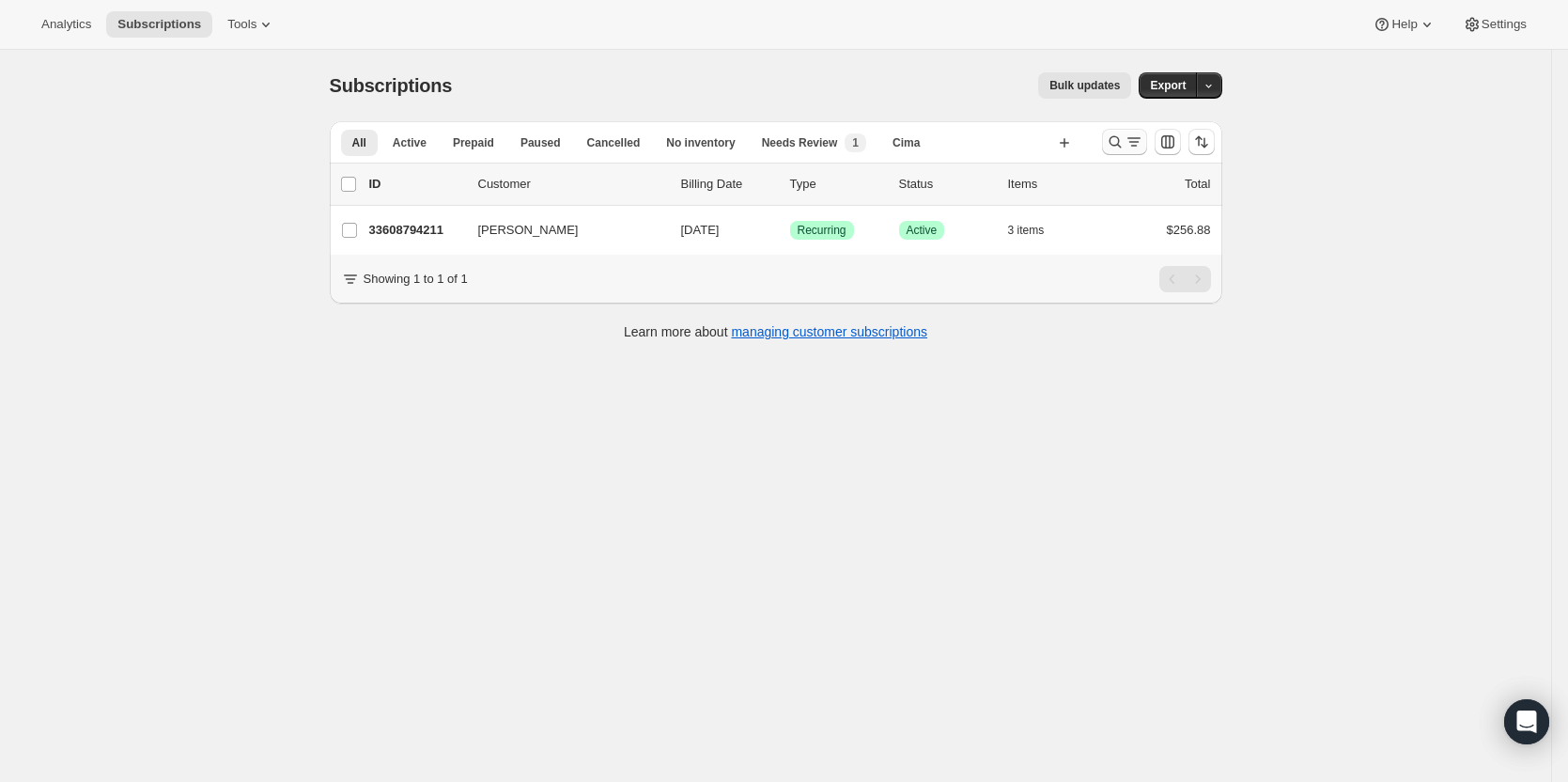
click at [1125, 142] on icon "Search and filter results" at bounding box center [1114, 141] width 18 height 18
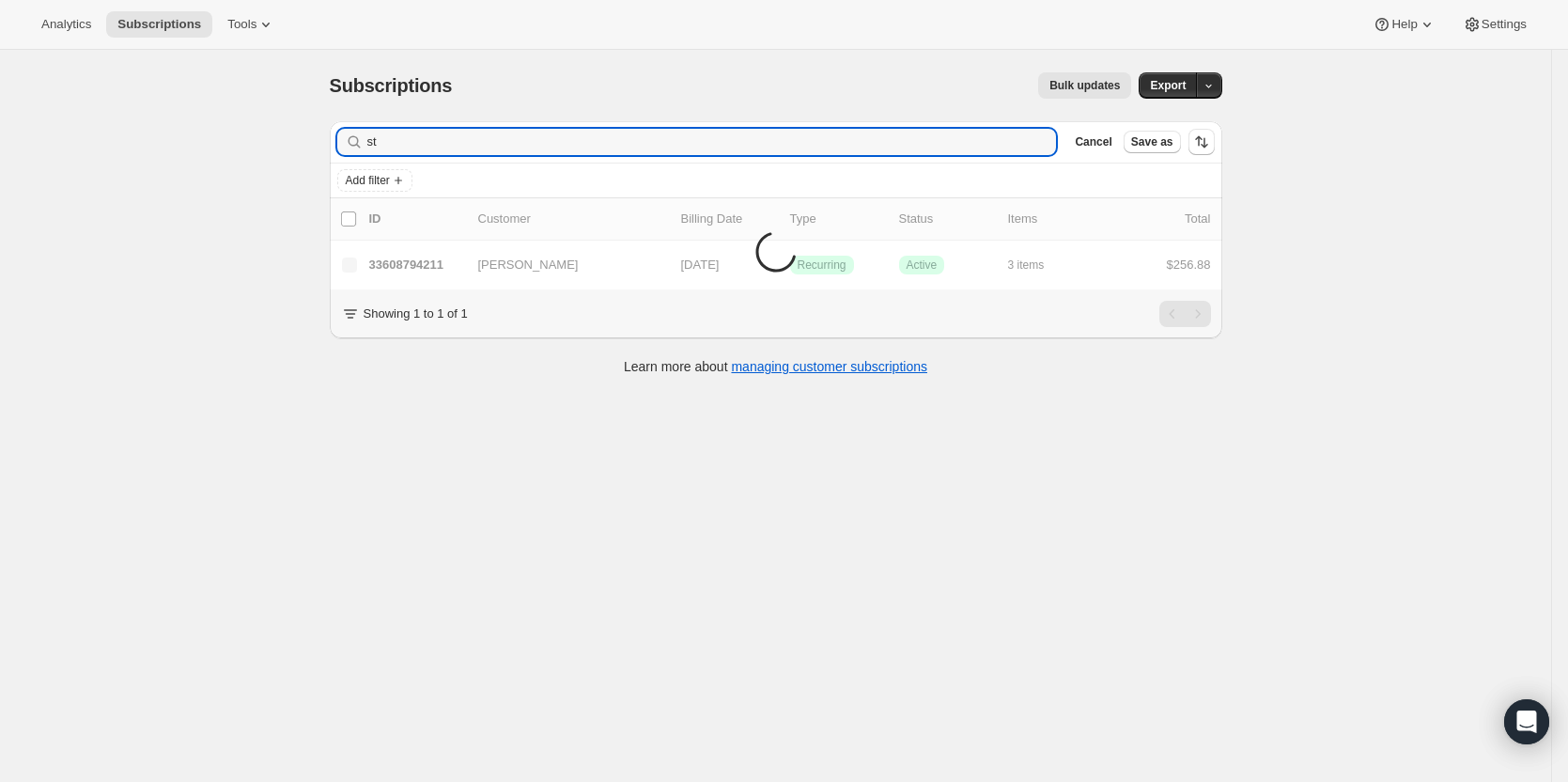
type input "s"
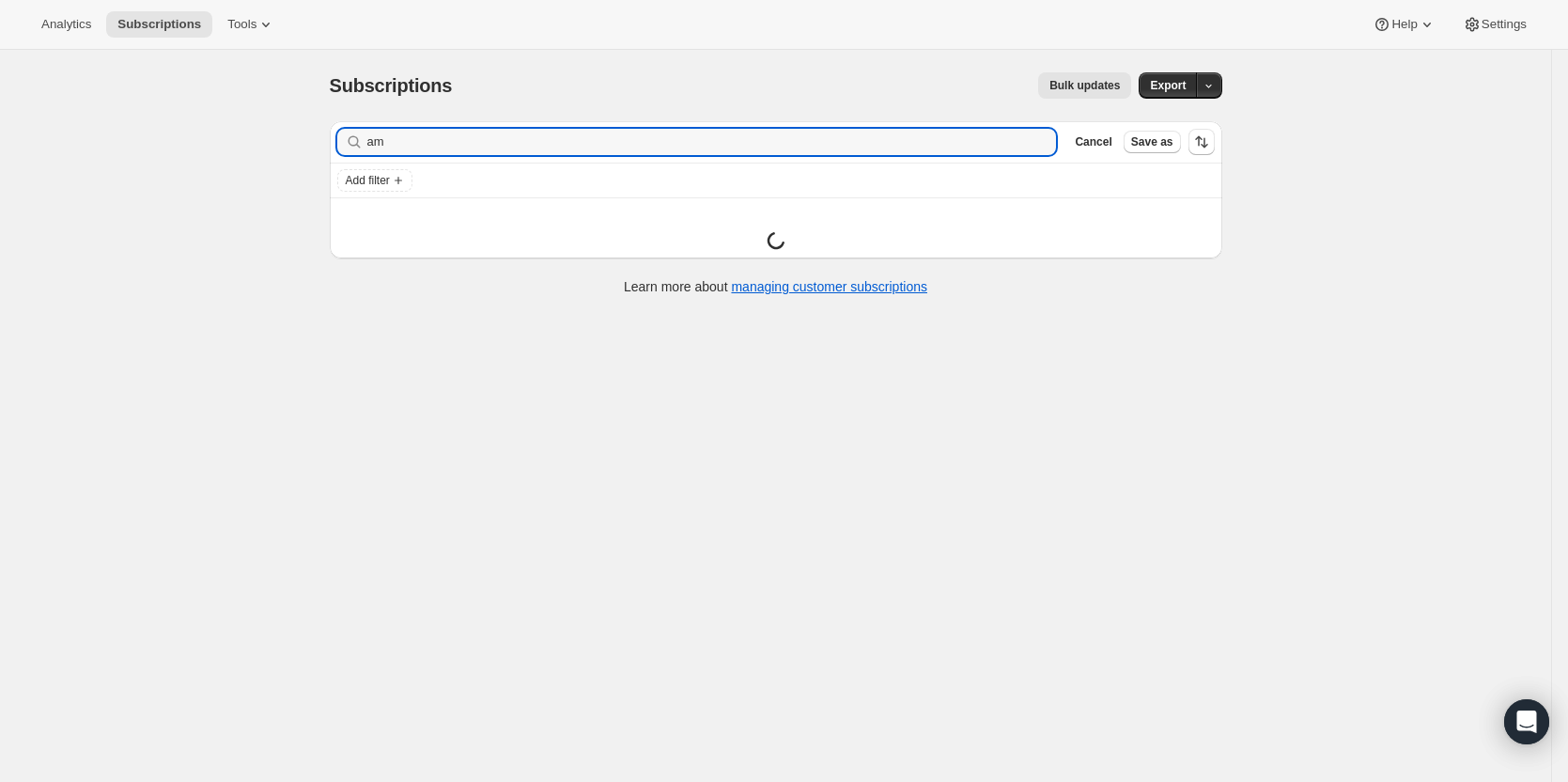
type input "a"
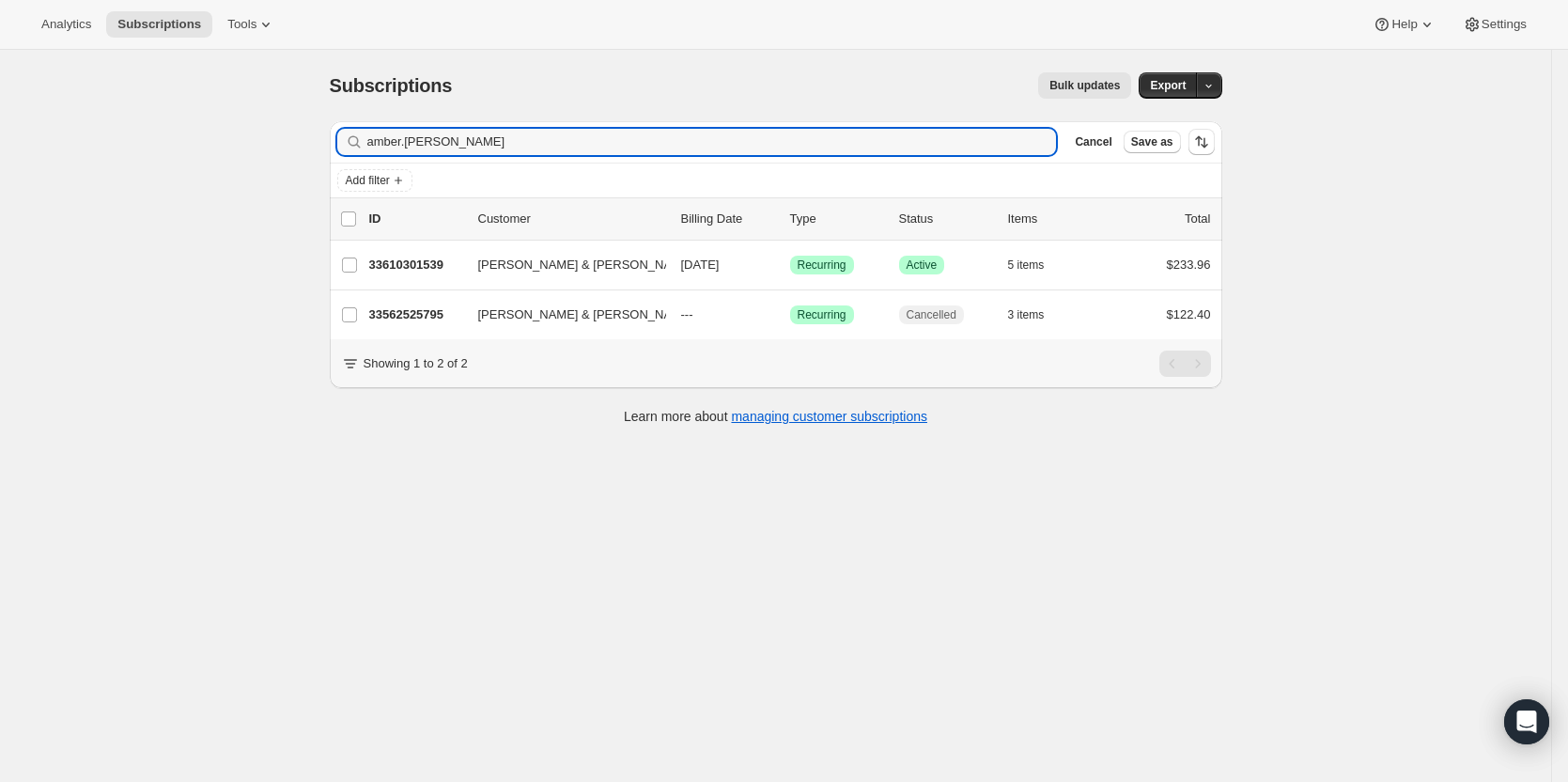
type input "amber.[PERSON_NAME]"
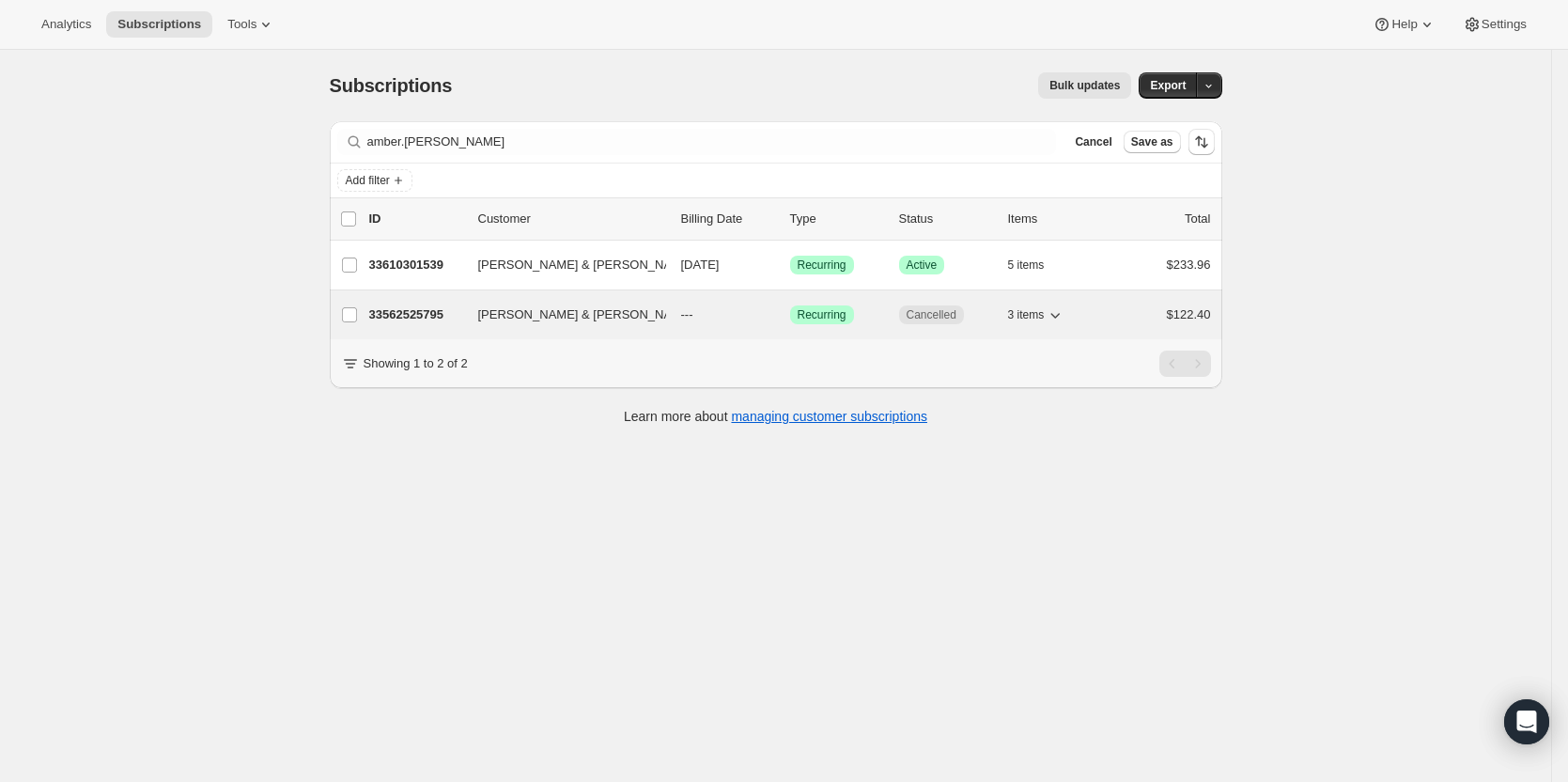
click at [427, 319] on p "33562525795" at bounding box center [416, 315] width 94 height 18
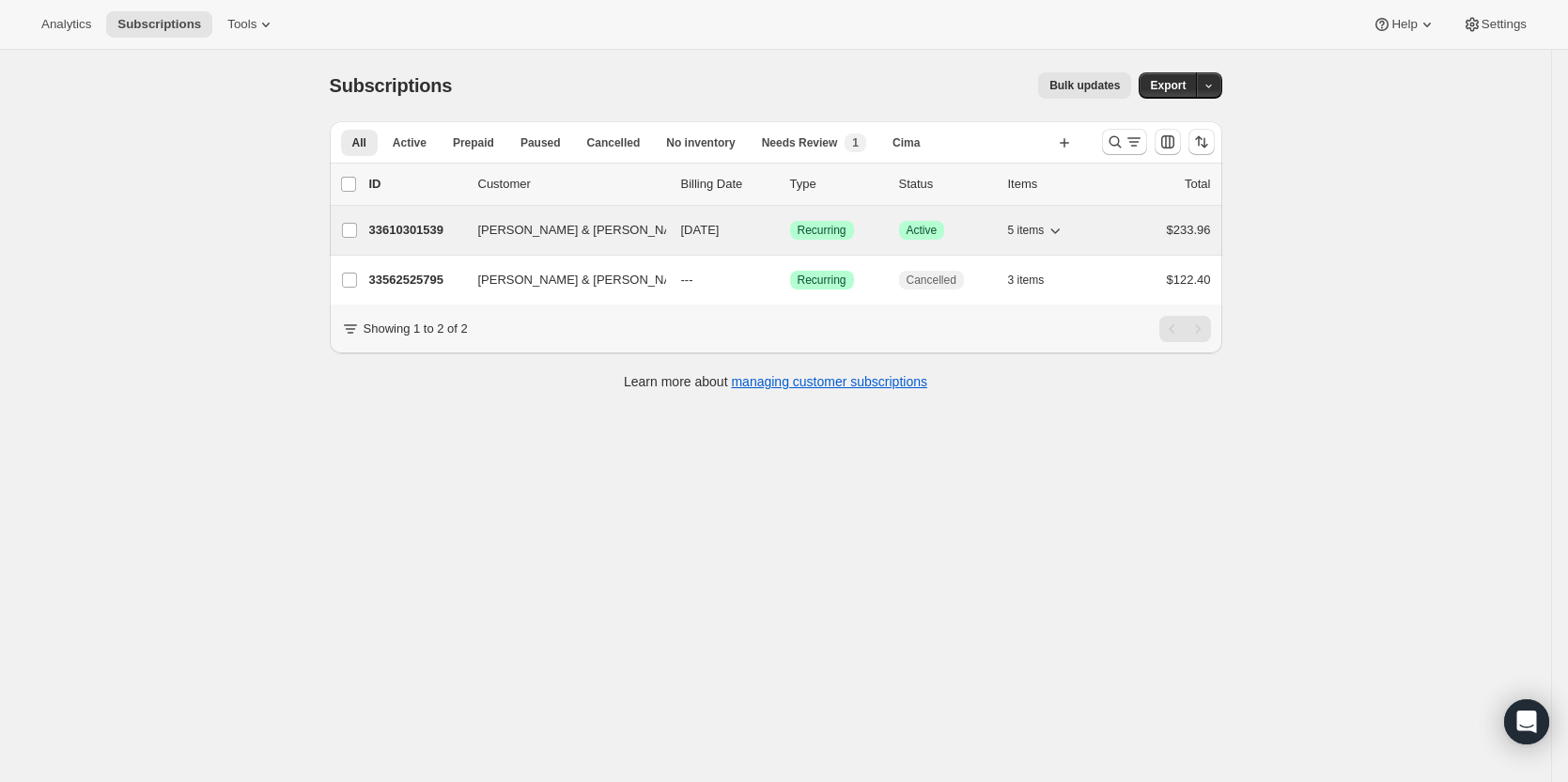
click at [407, 236] on p "33610301539" at bounding box center [416, 229] width 94 height 18
